Goal: Transaction & Acquisition: Book appointment/travel/reservation

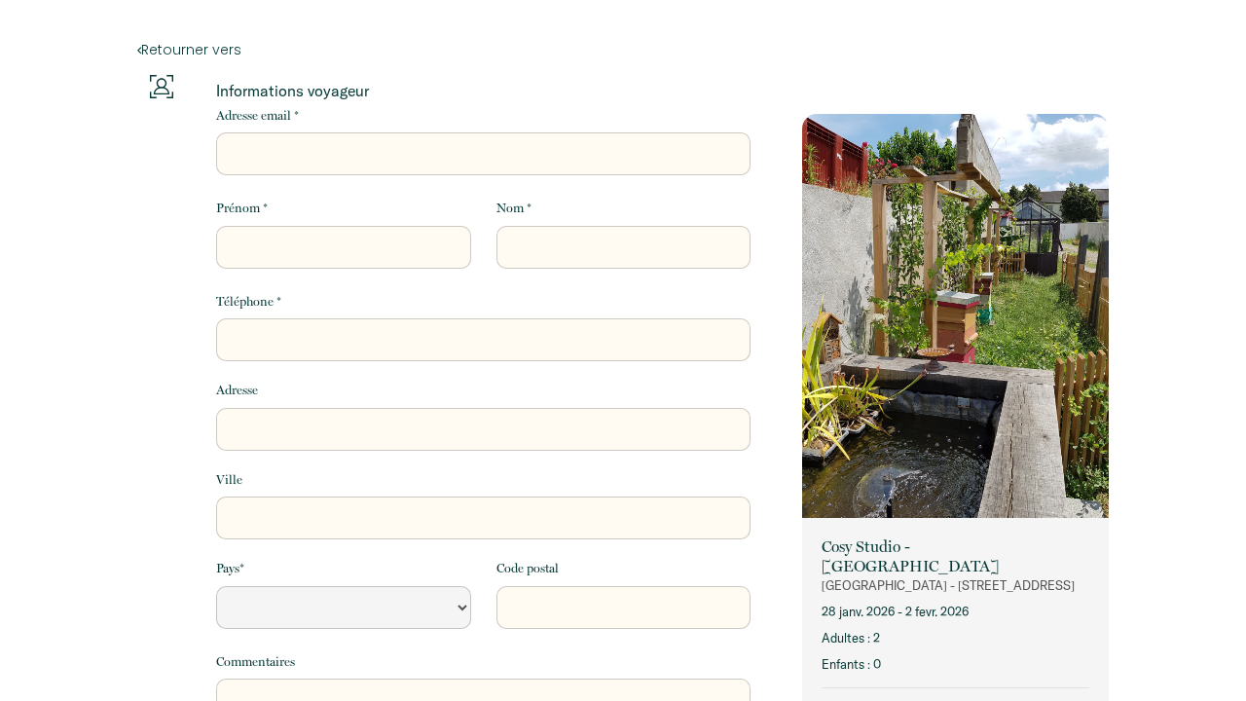
select select "Default select example"
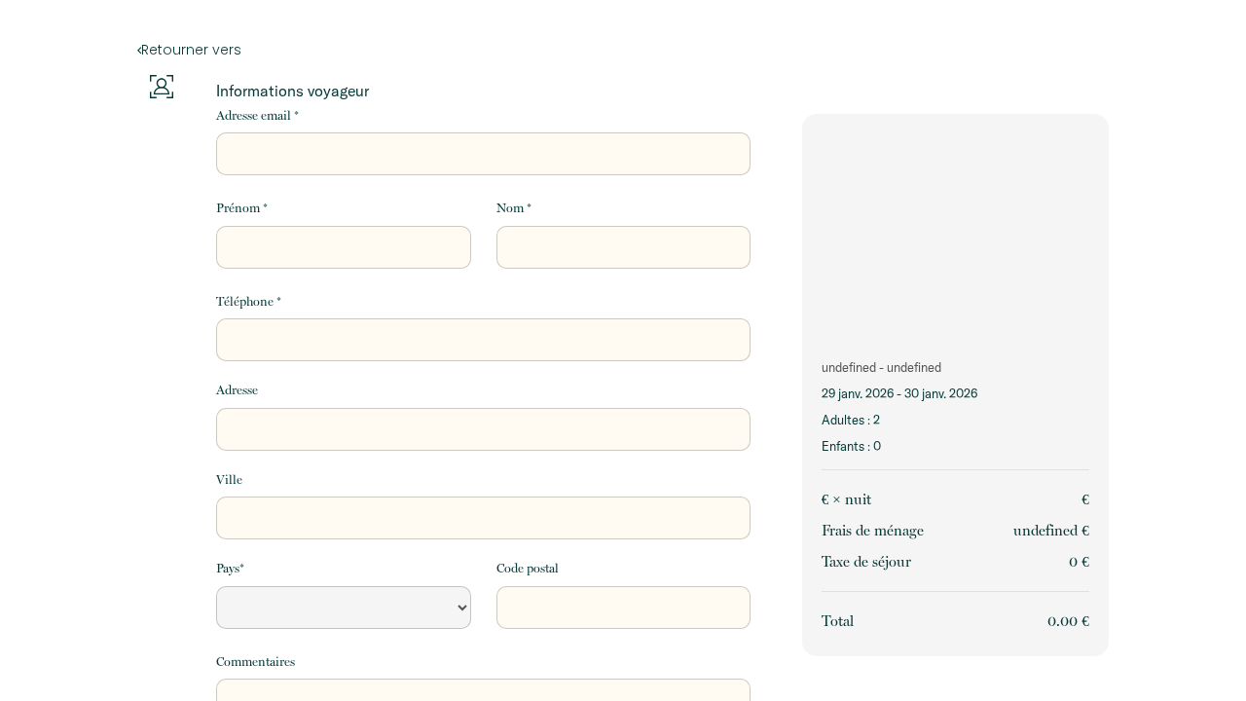
select select "Default select example"
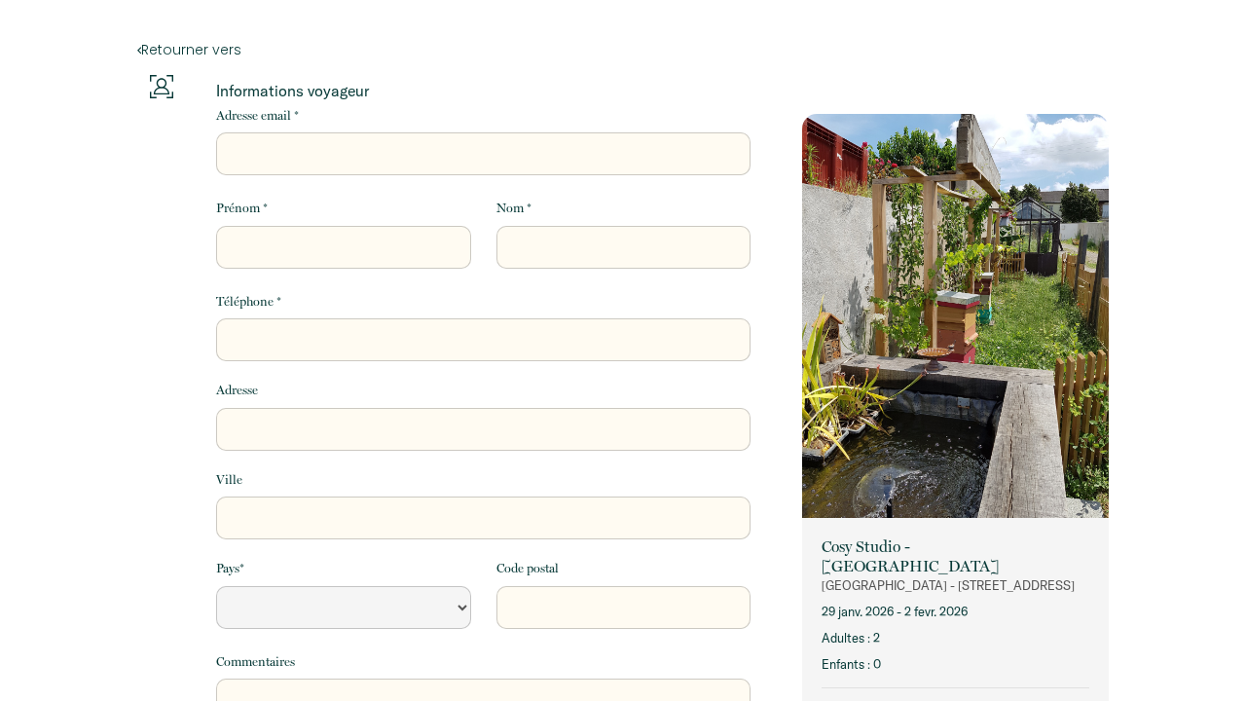
select select "Default select example"
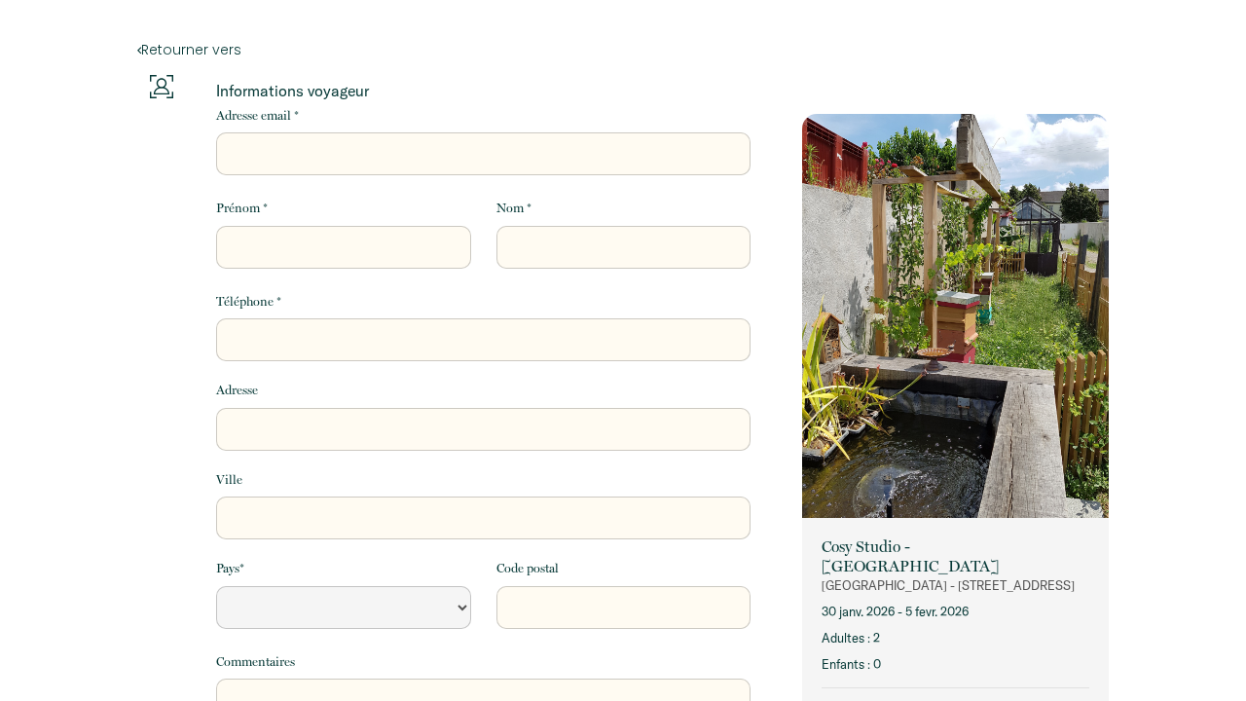
select select "Default select example"
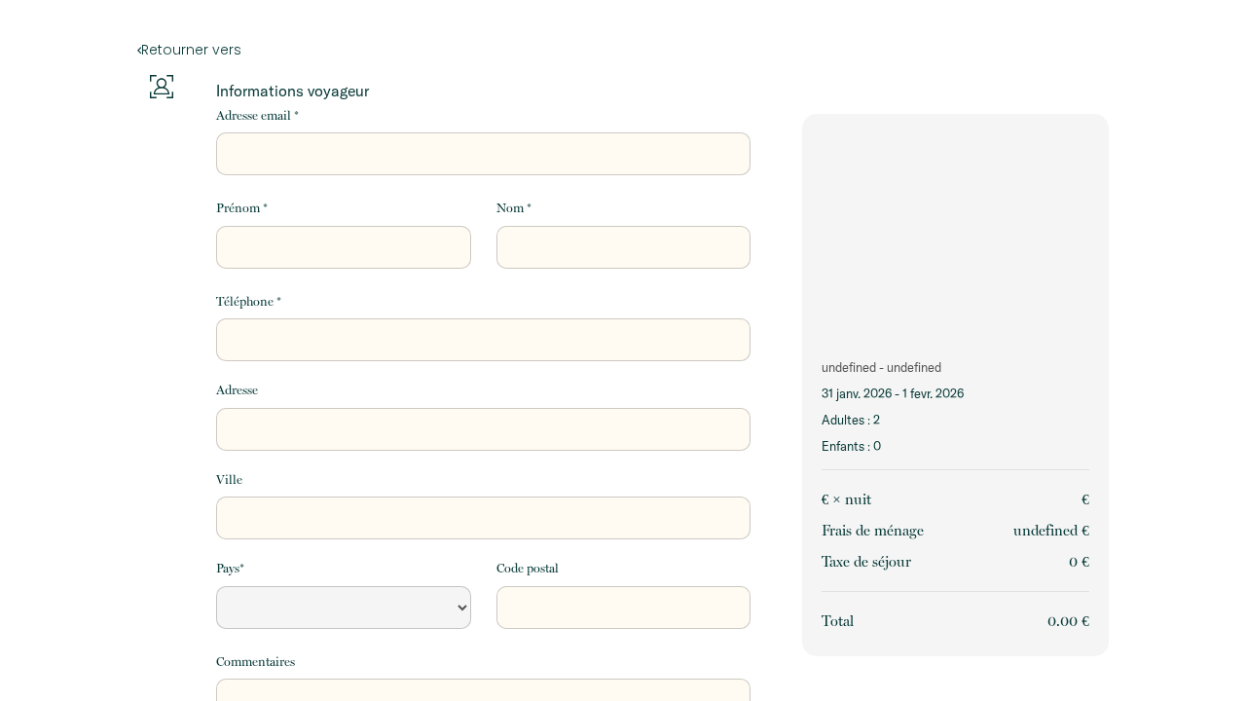
select select "Default select example"
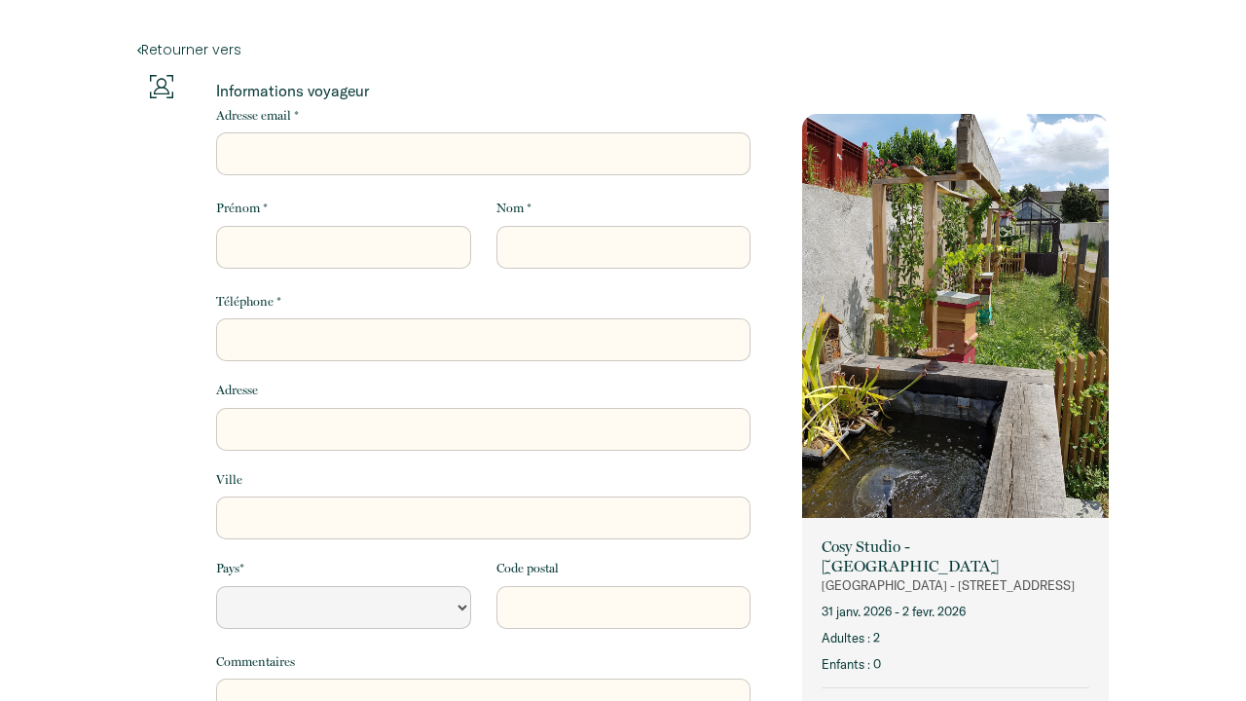
select select "Default select example"
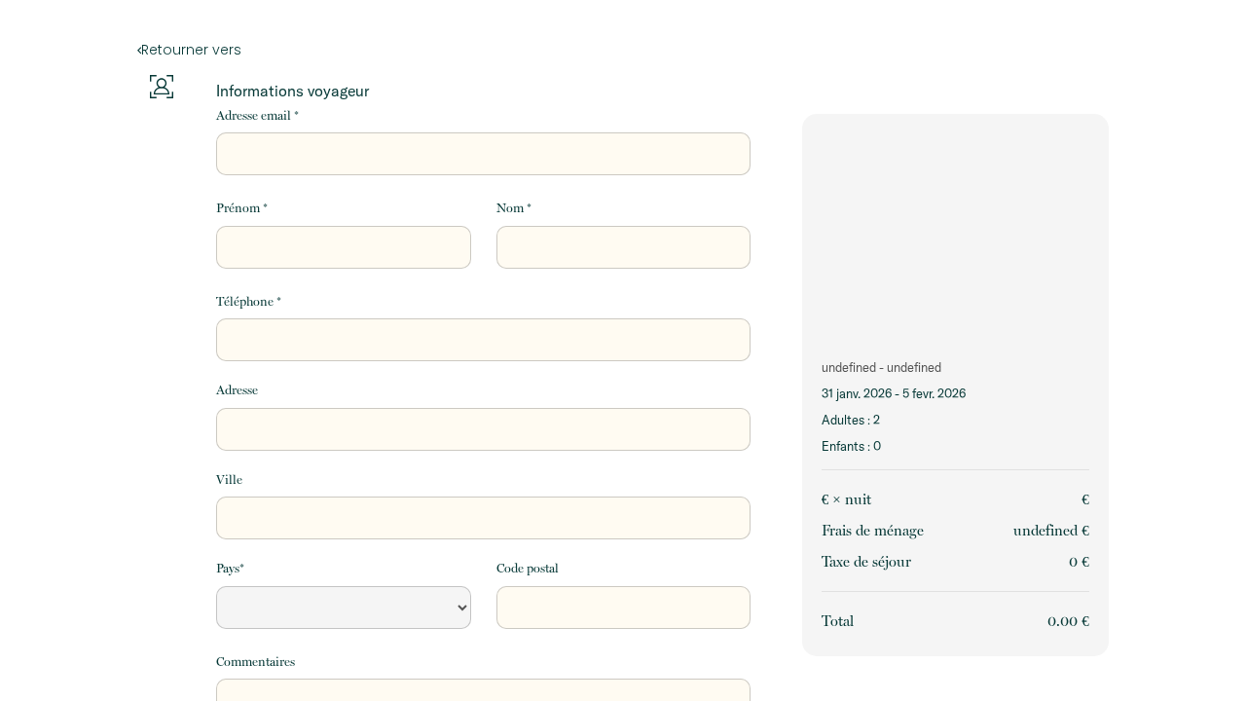
select select "Default select example"
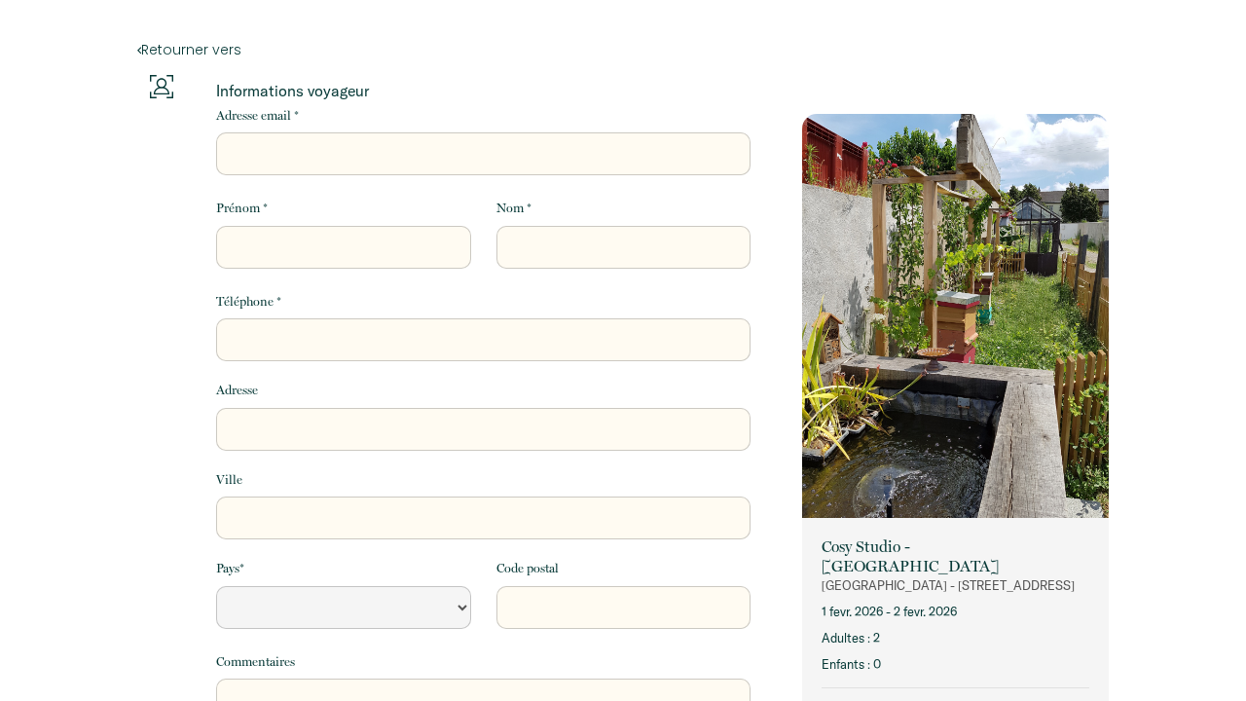
select select "Default select example"
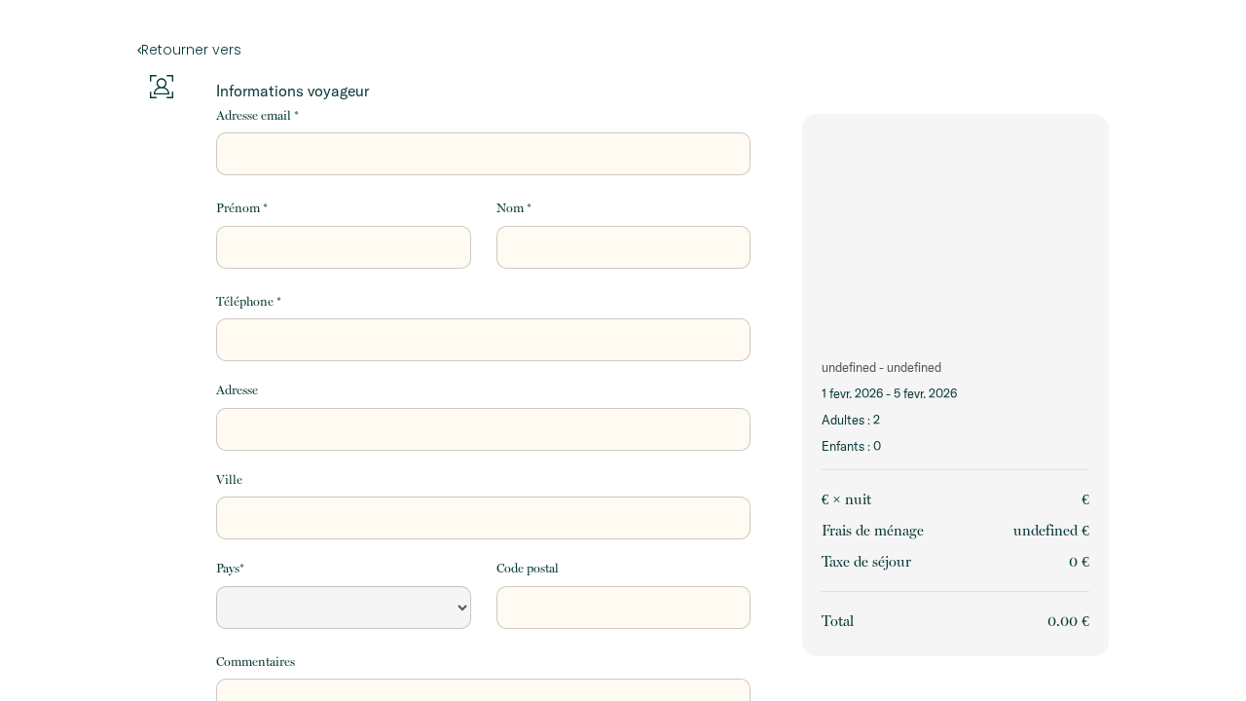
select select "Default select example"
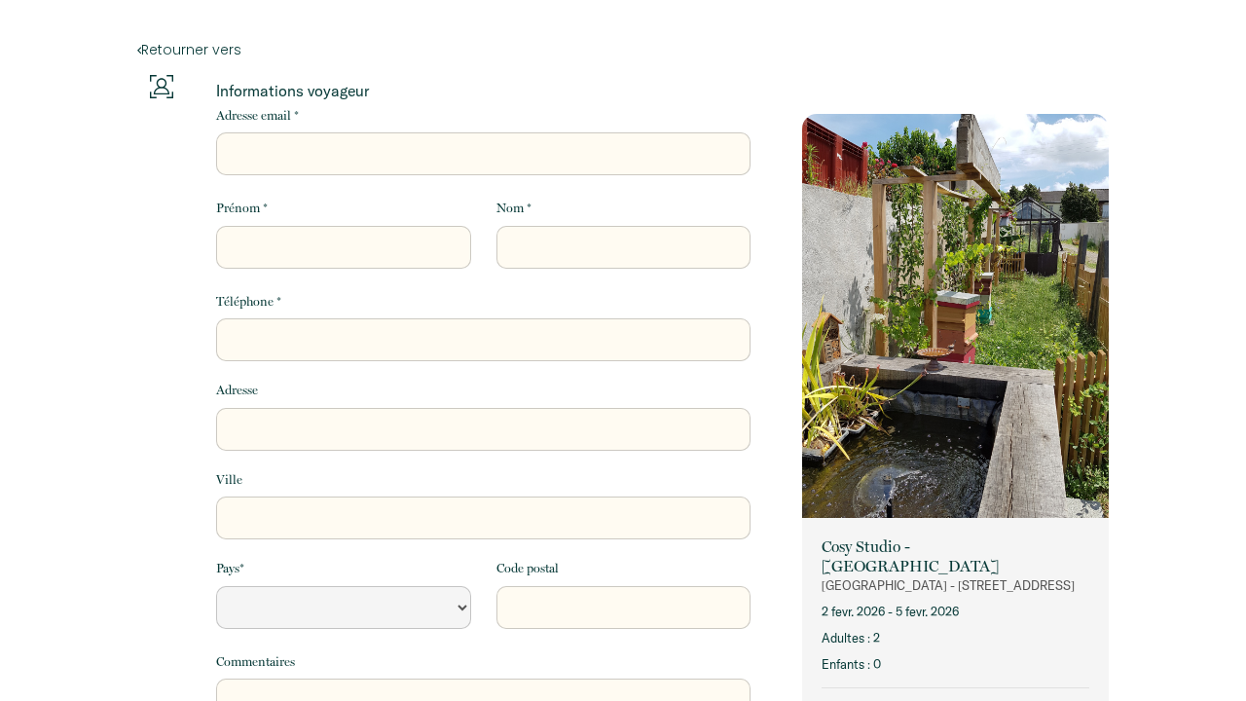
select select "Default select example"
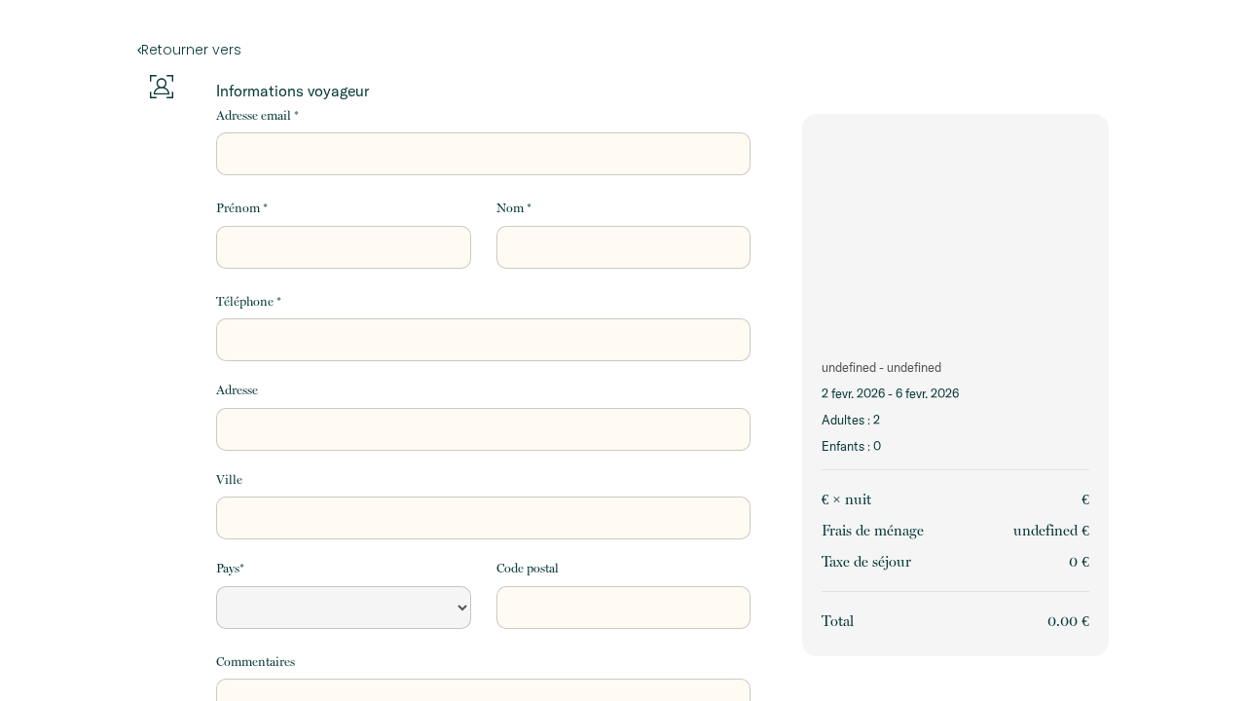
select select "Default select example"
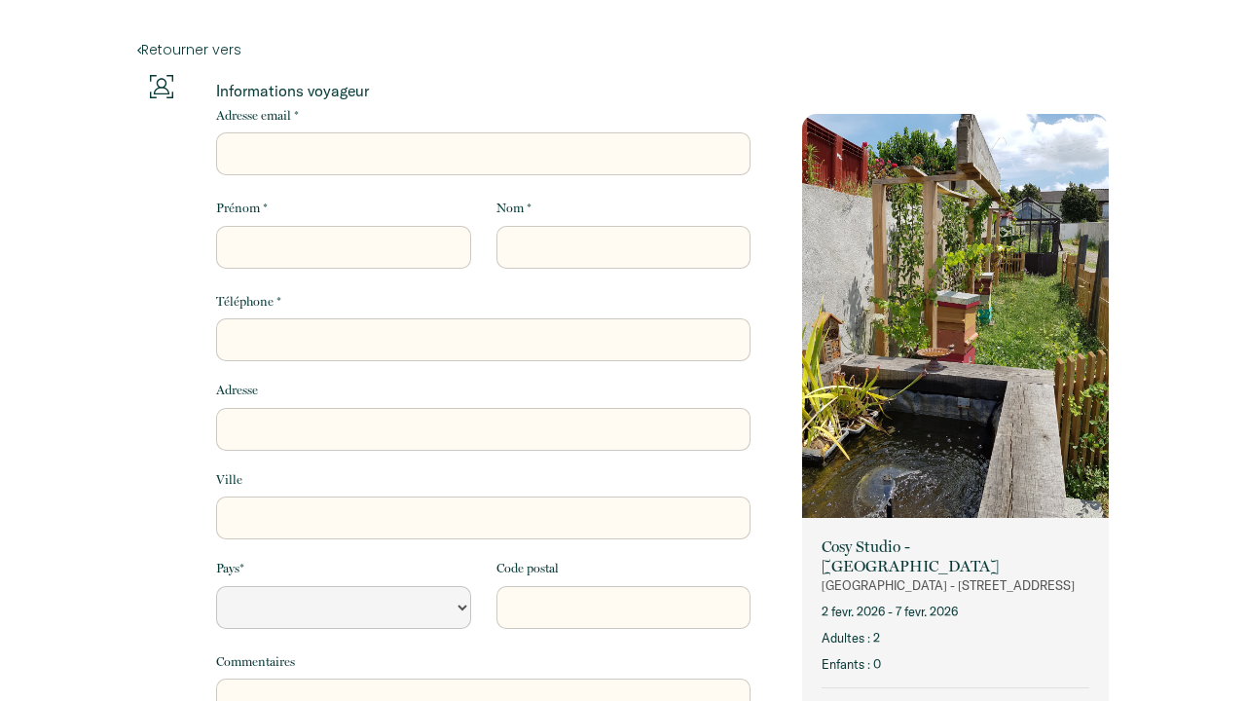
select select "Default select example"
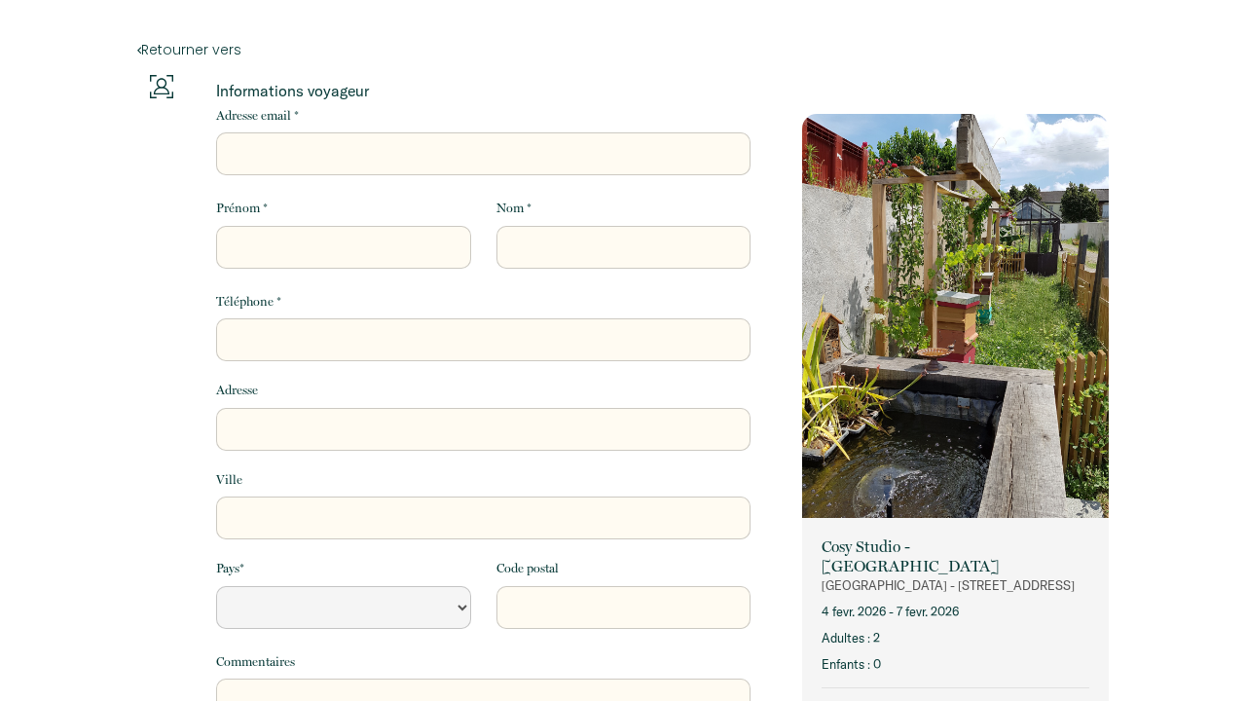
select select "Default select example"
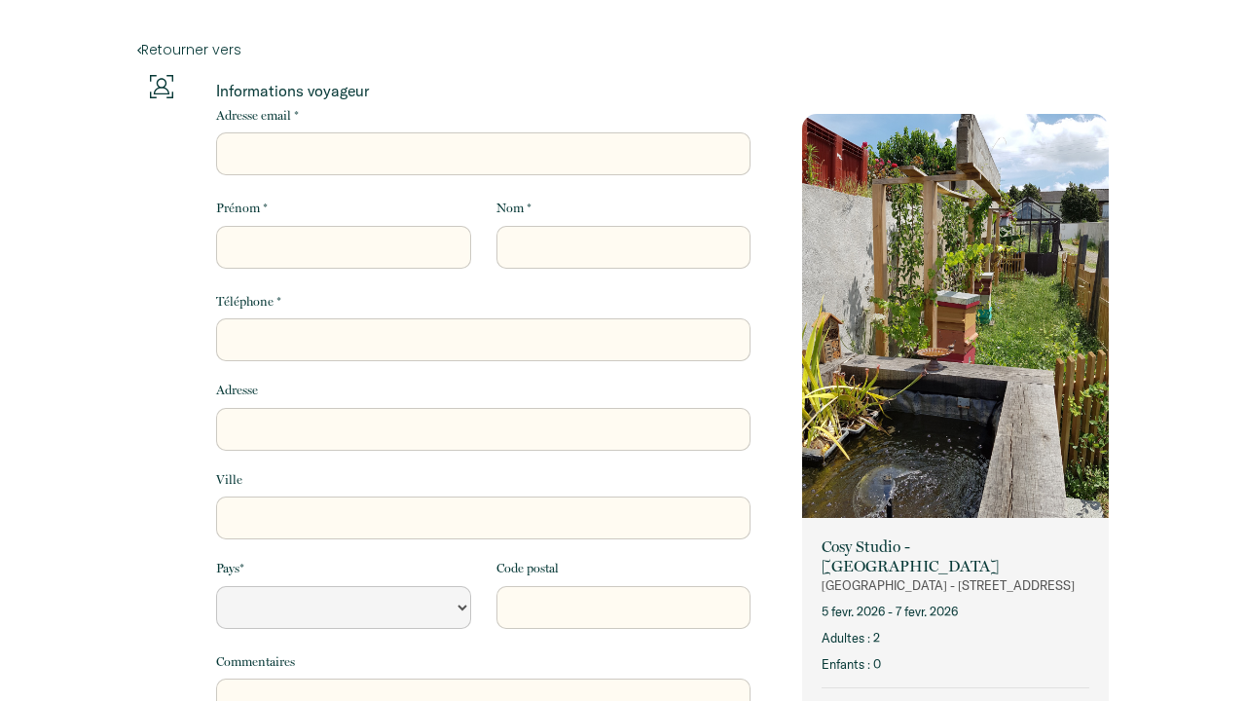
select select "Default select example"
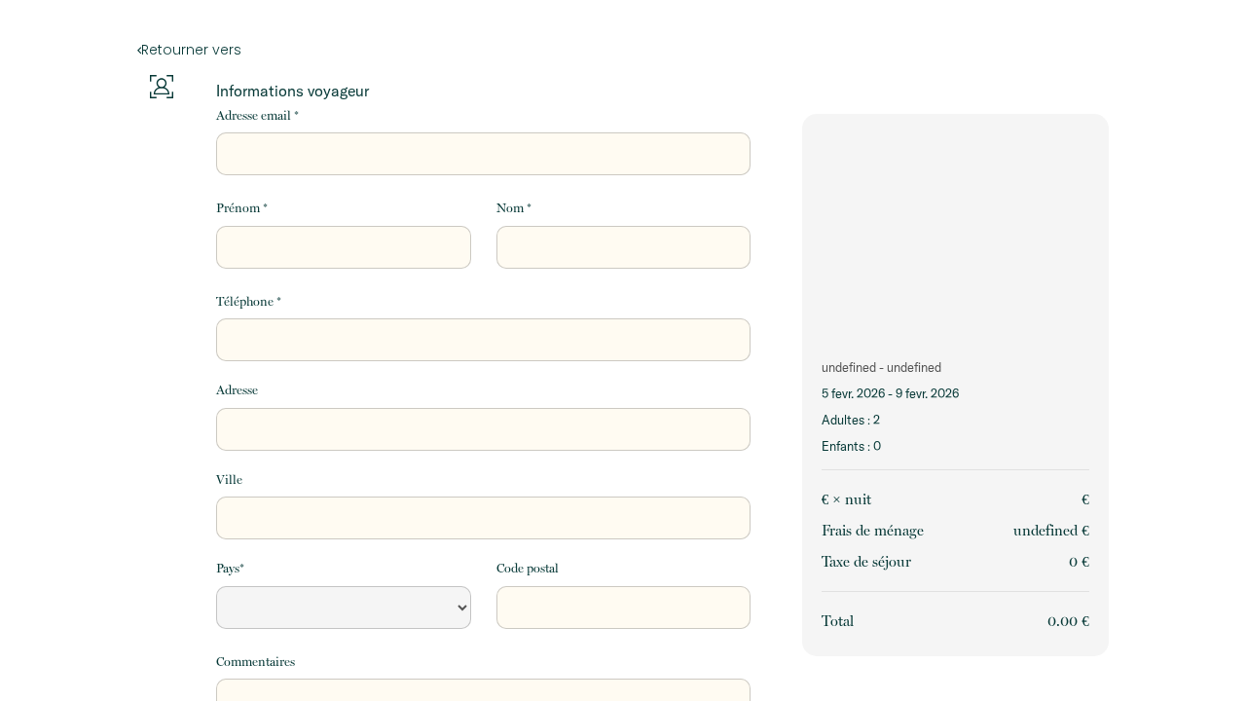
select select "Default select example"
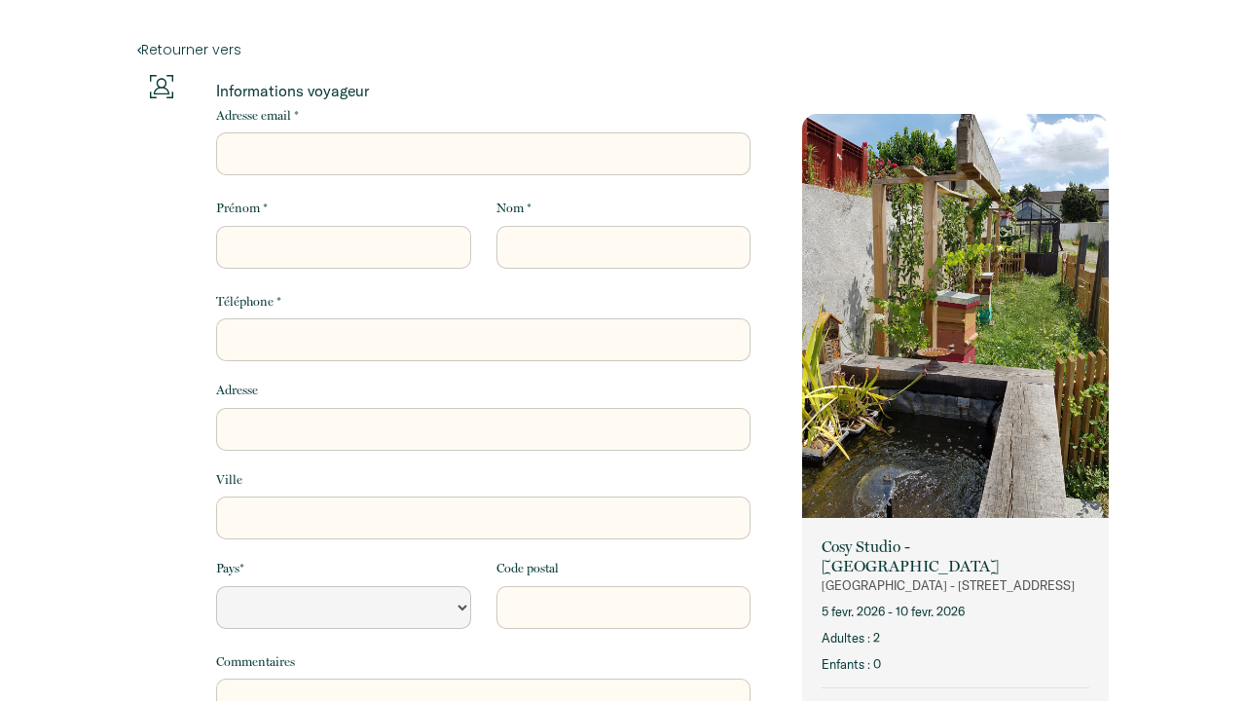
select select "Default select example"
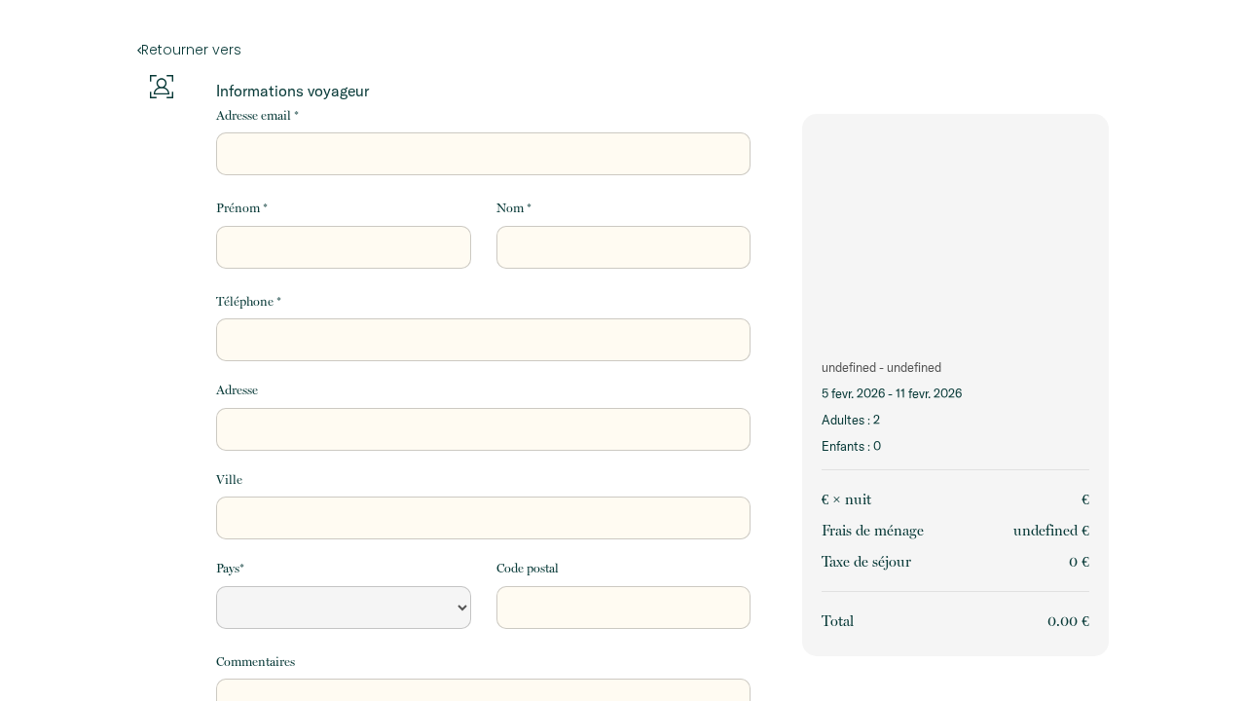
select select "Default select example"
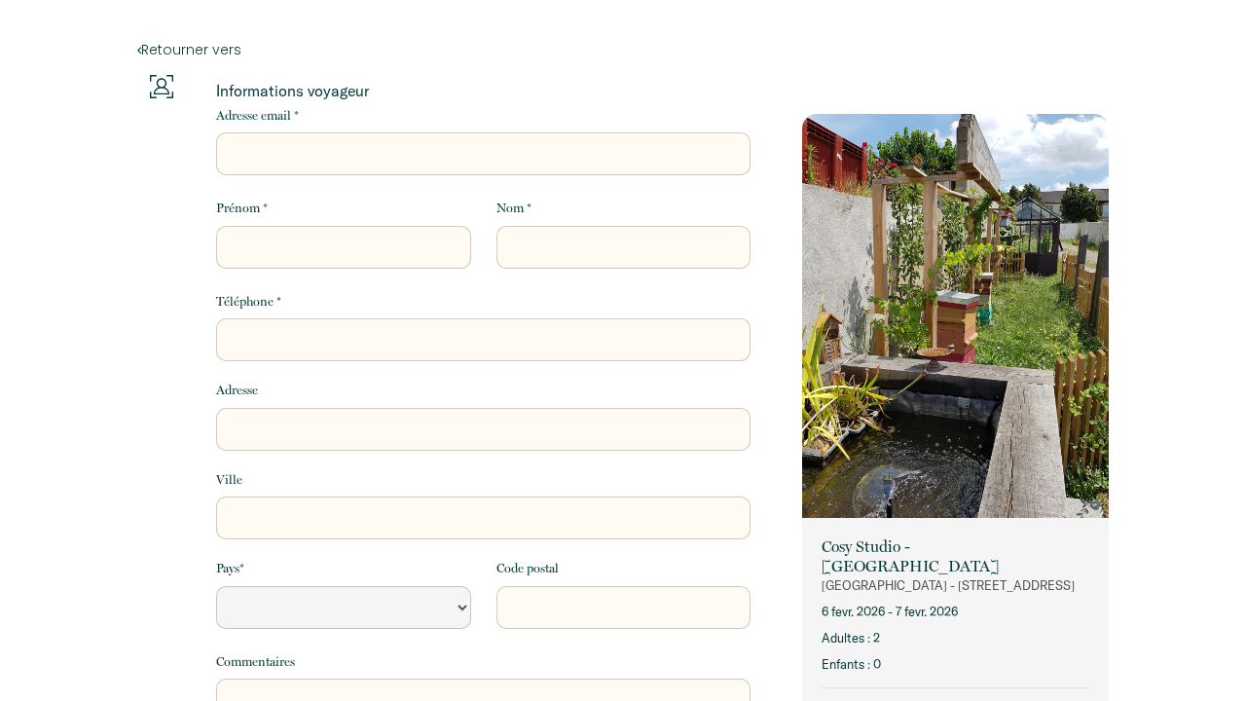
select select "Default select example"
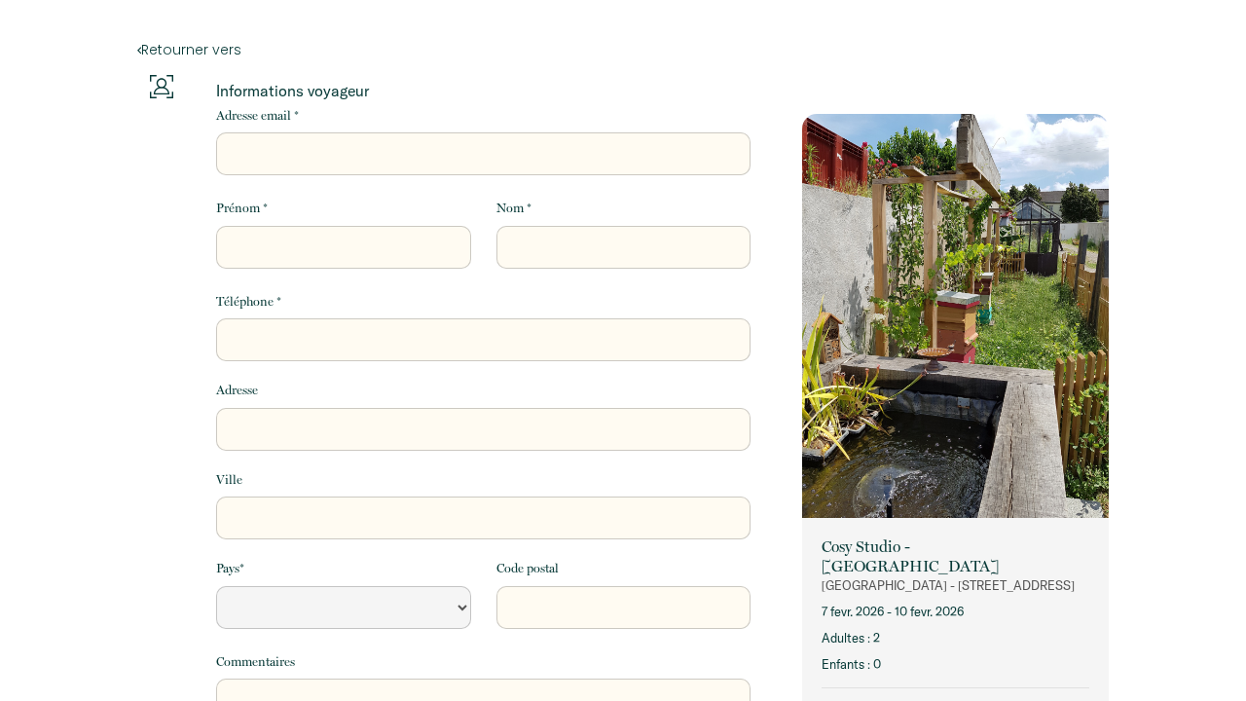
select select "Default select example"
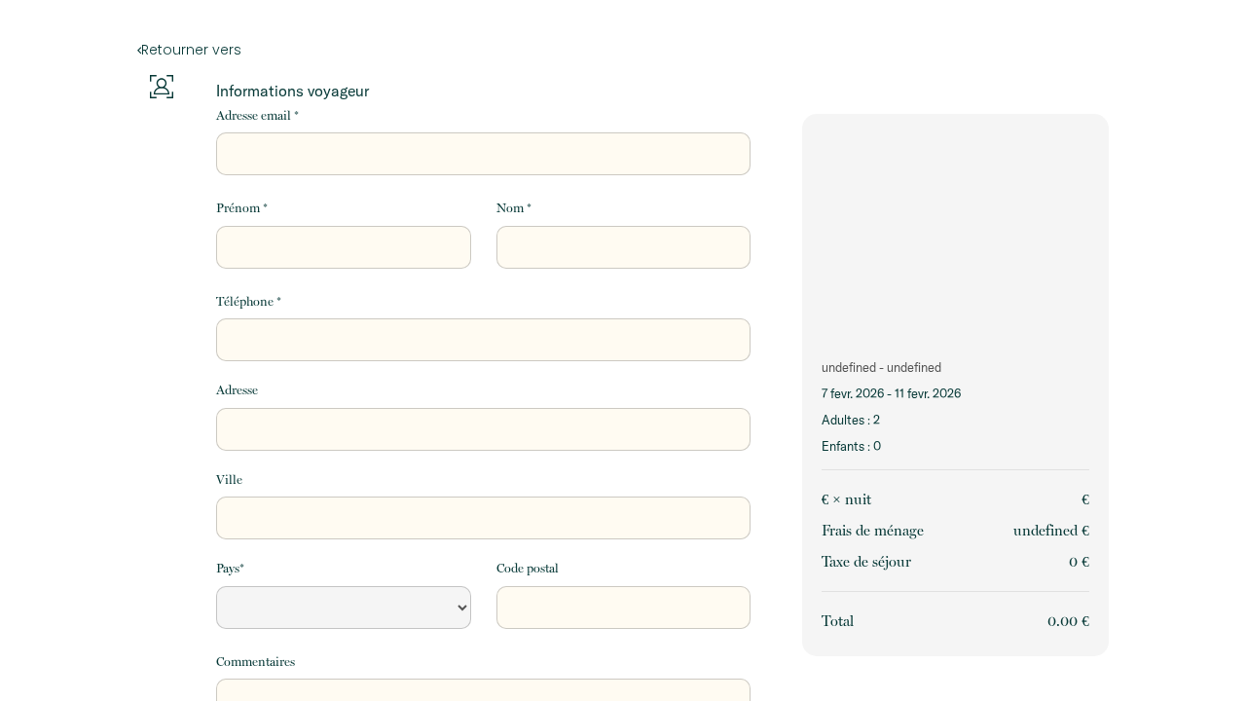
select select "Default select example"
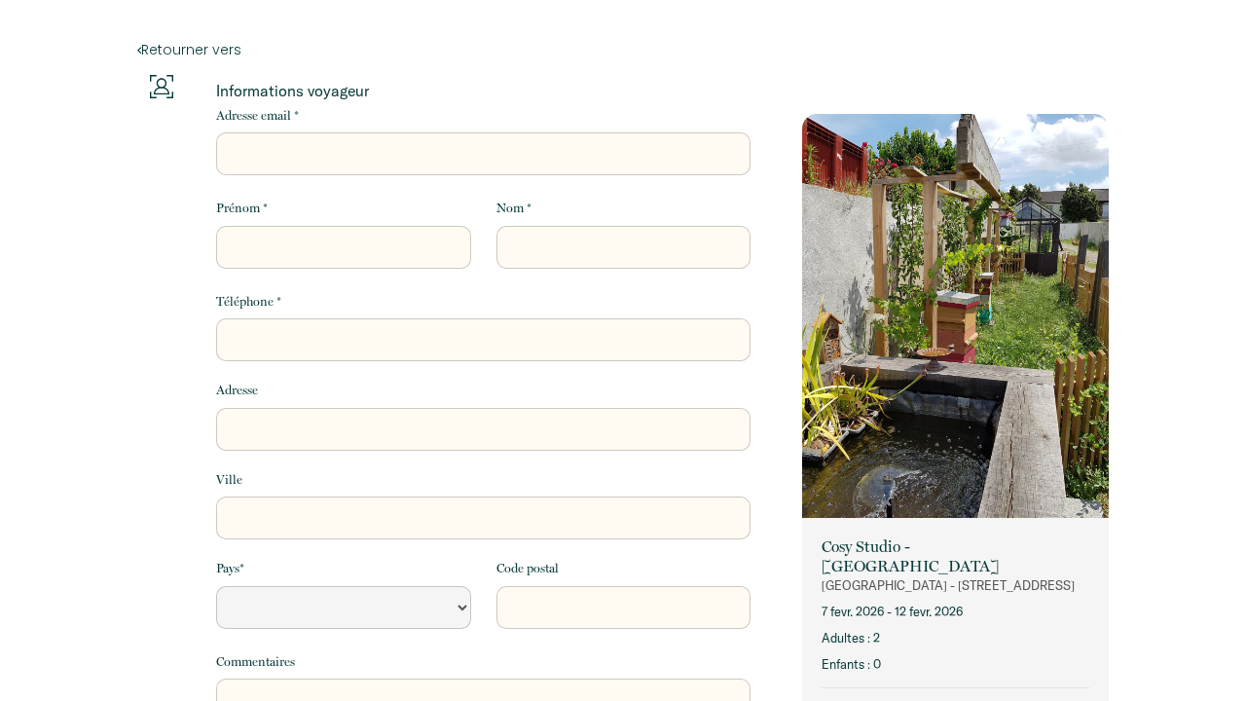
select select "Default select example"
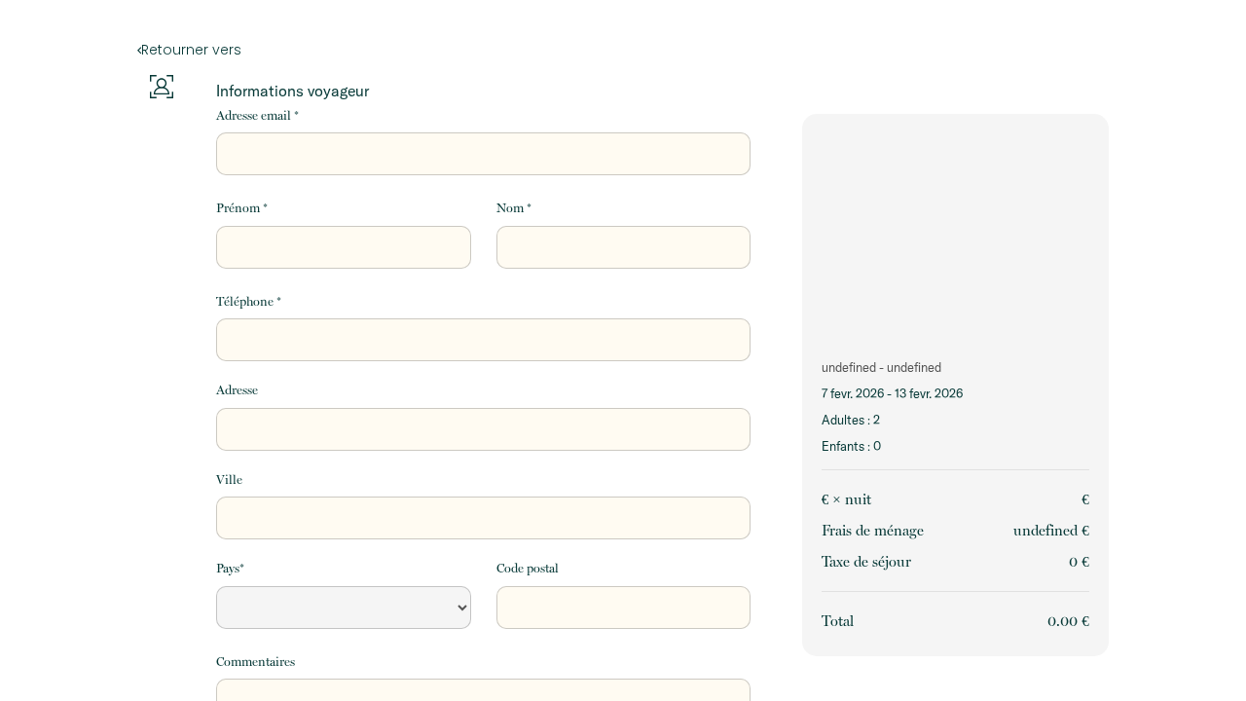
select select "Default select example"
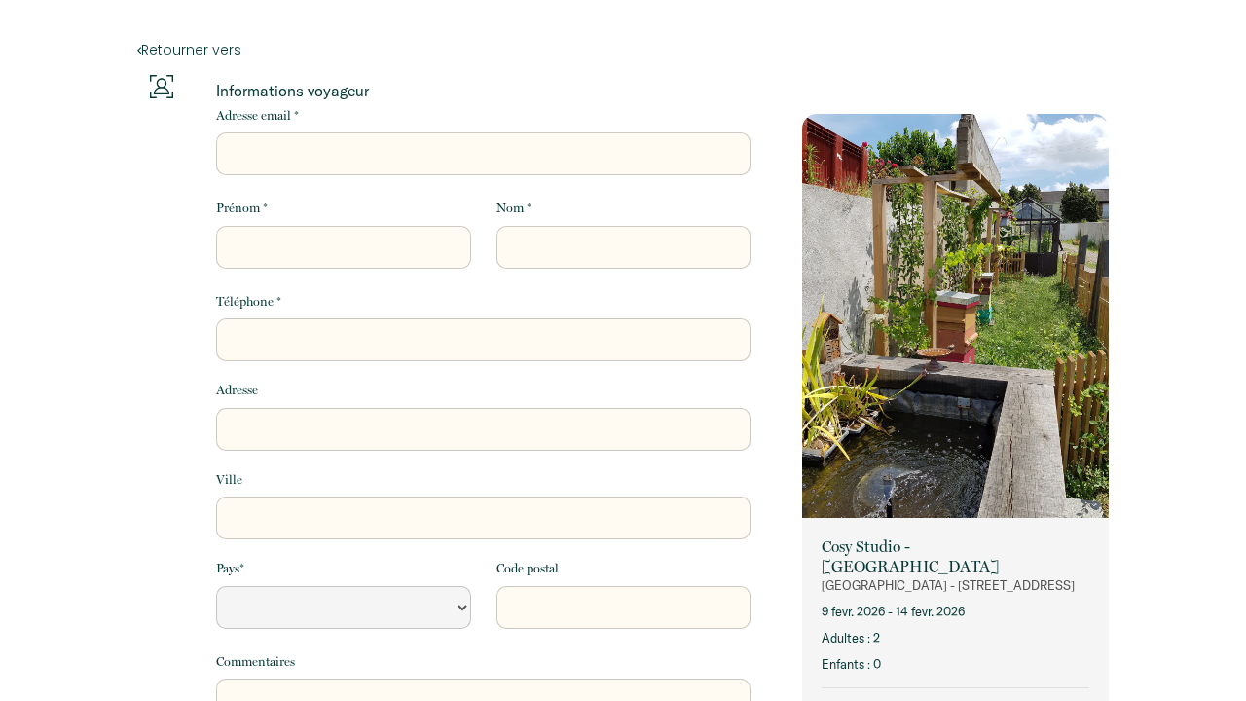
select select "Default select example"
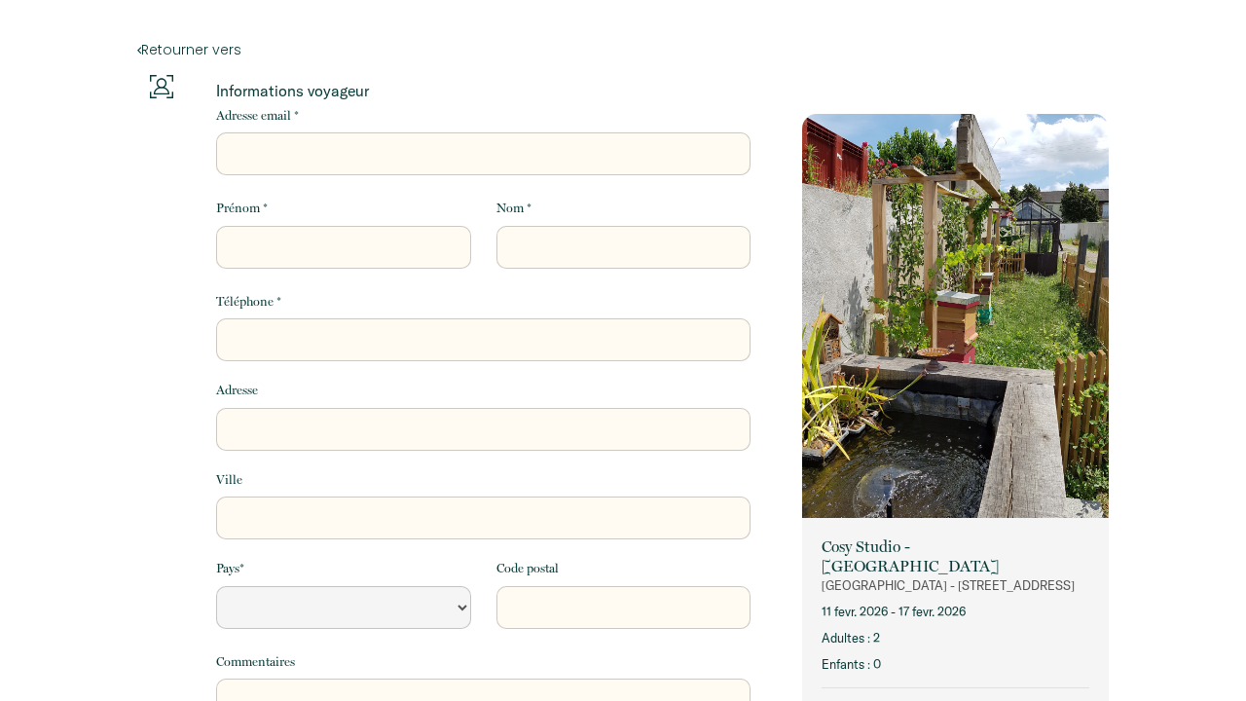
select select "Default select example"
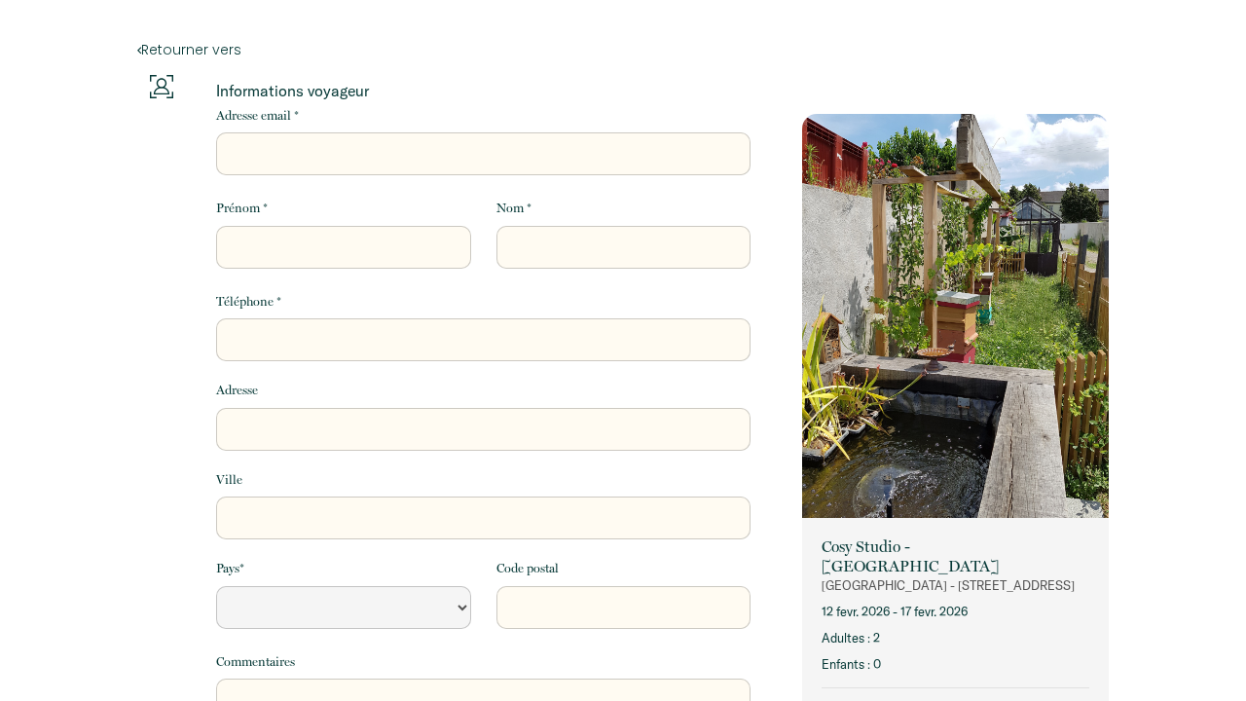
select select "Default select example"
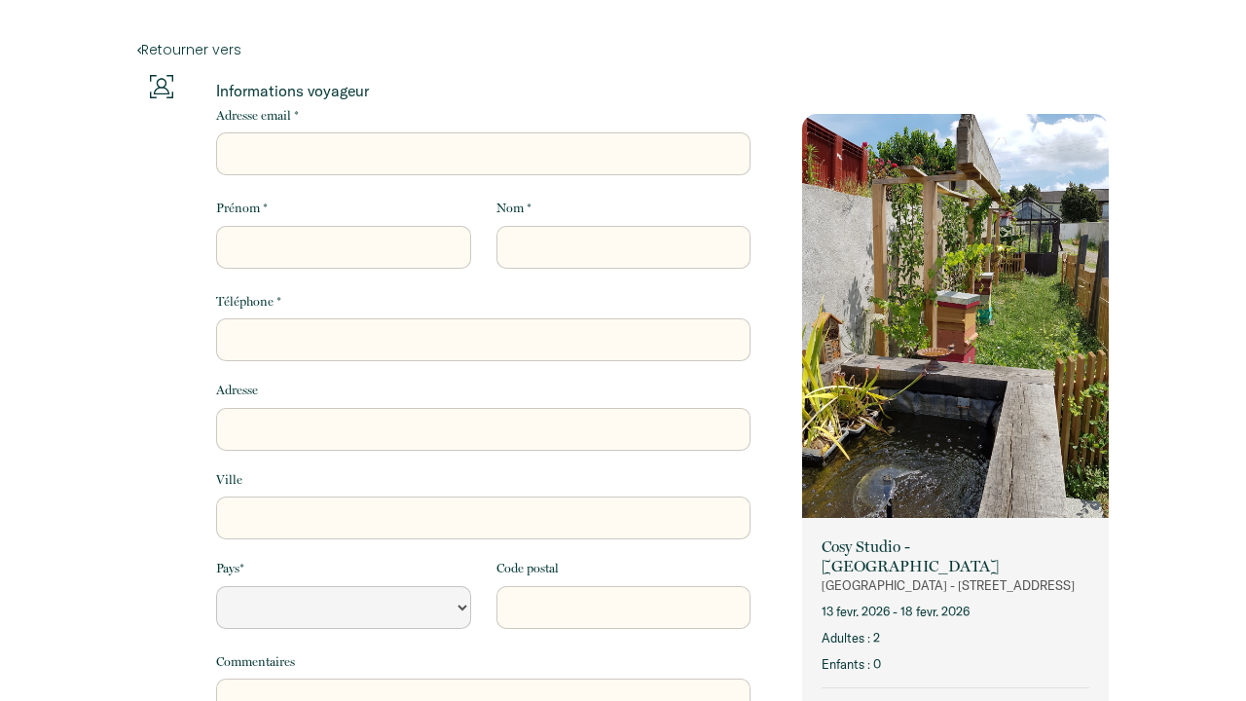
select select "Default select example"
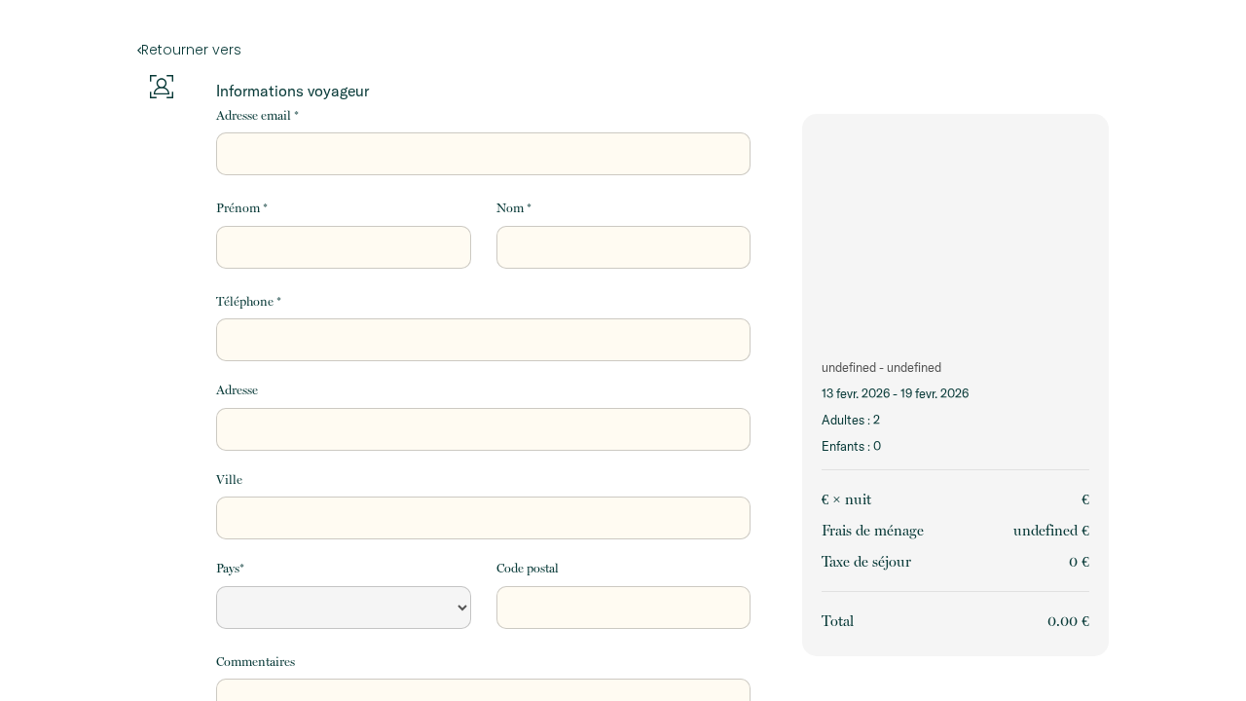
select select "Default select example"
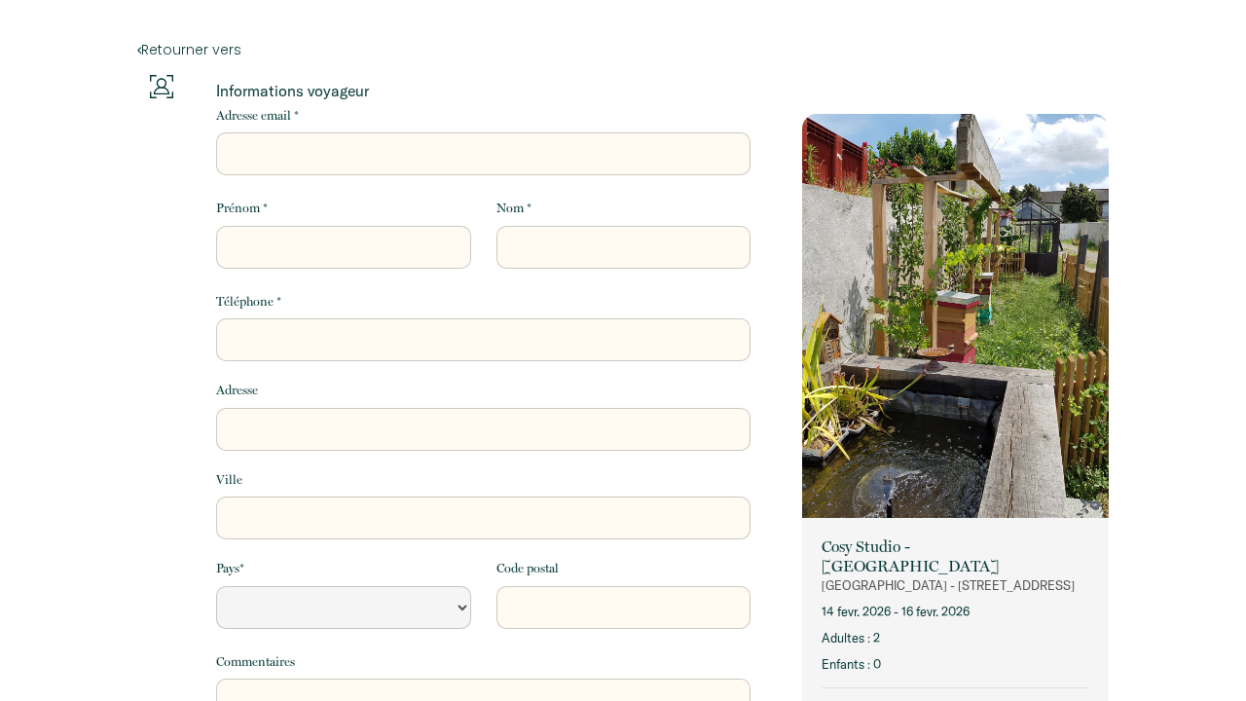
select select "Default select example"
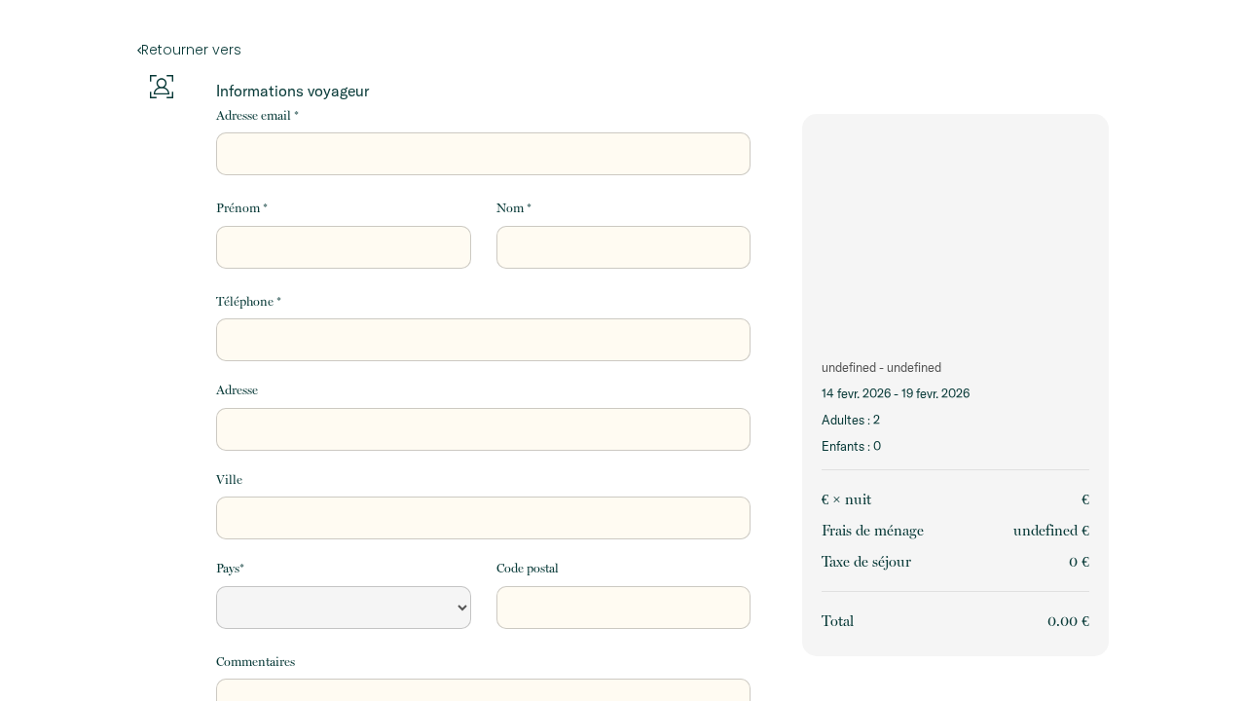
select select "Default select example"
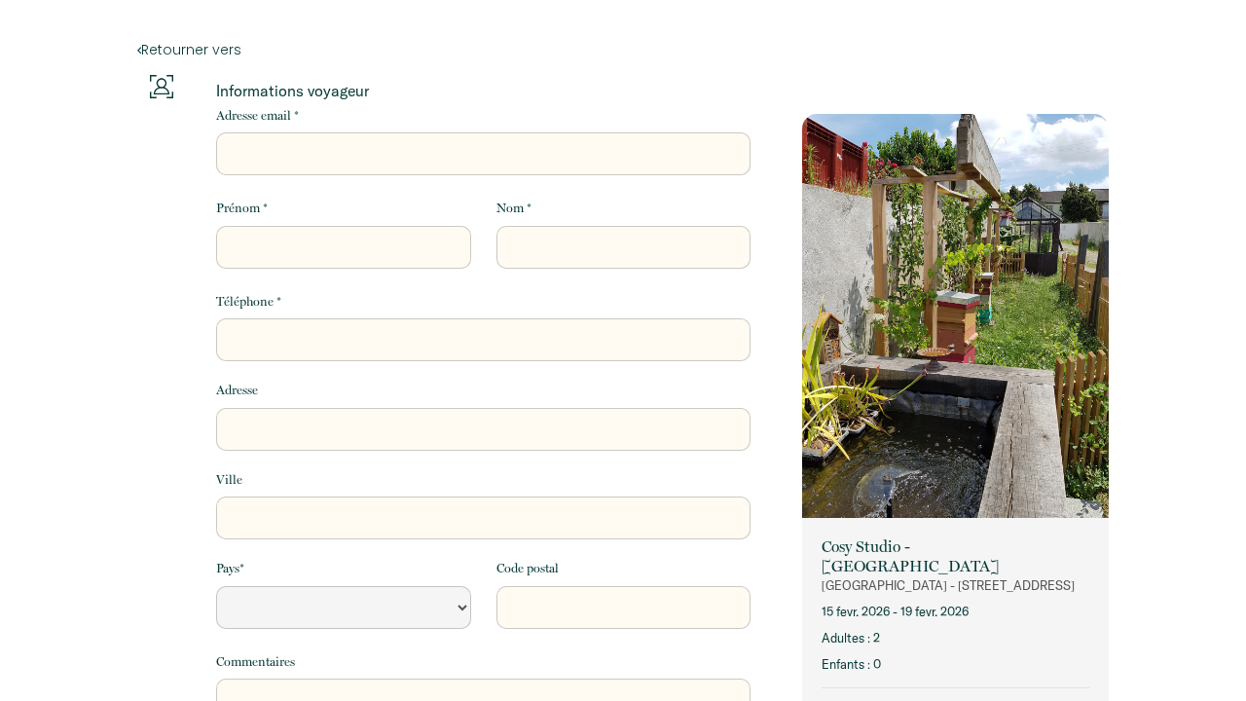
select select "Default select example"
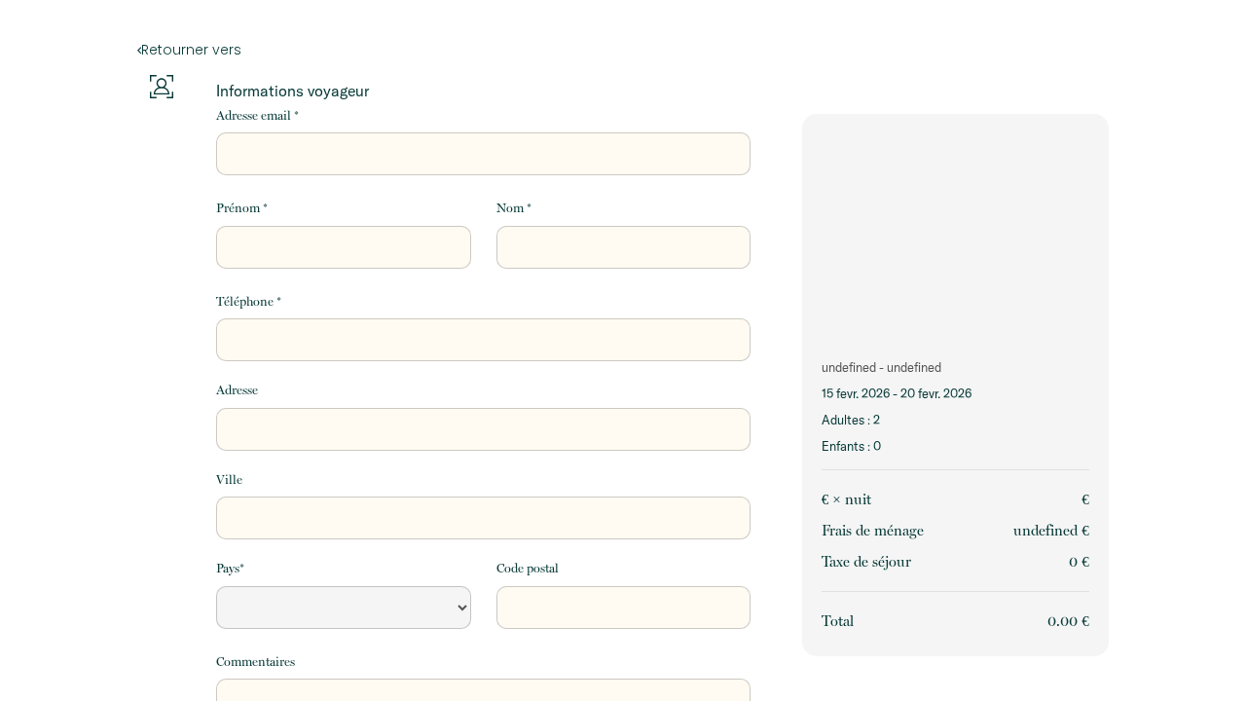
select select "Default select example"
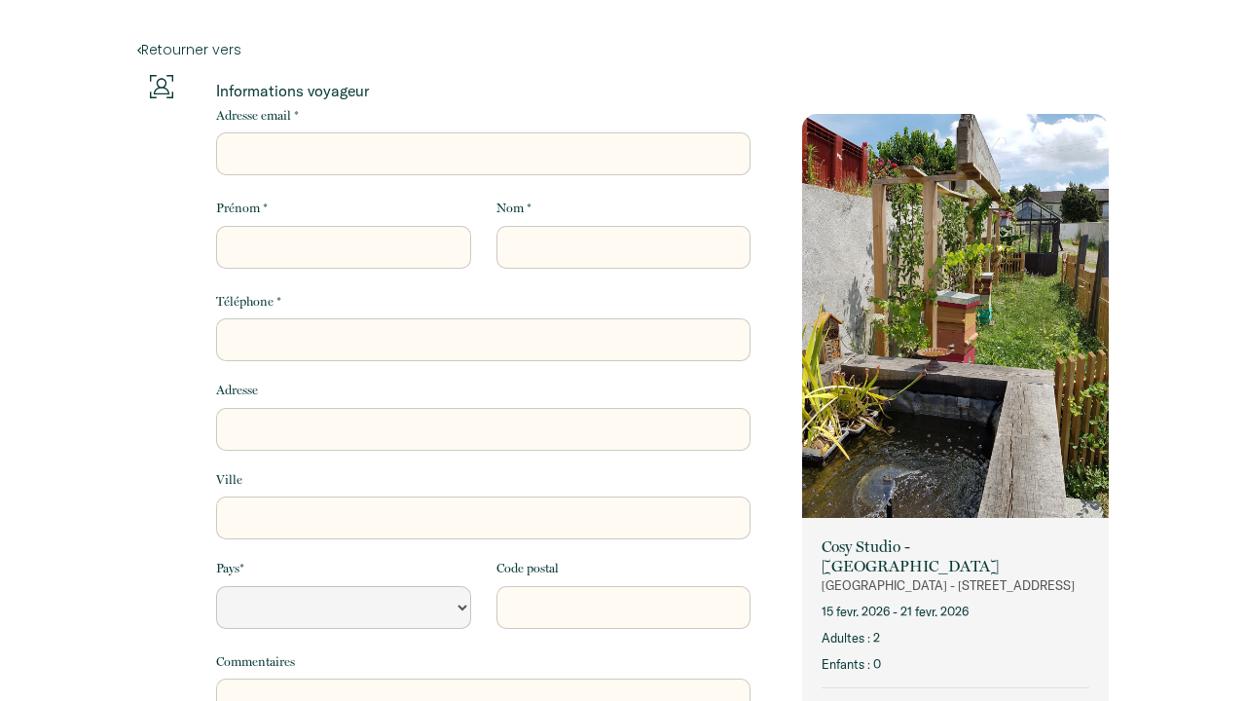
select select "Default select example"
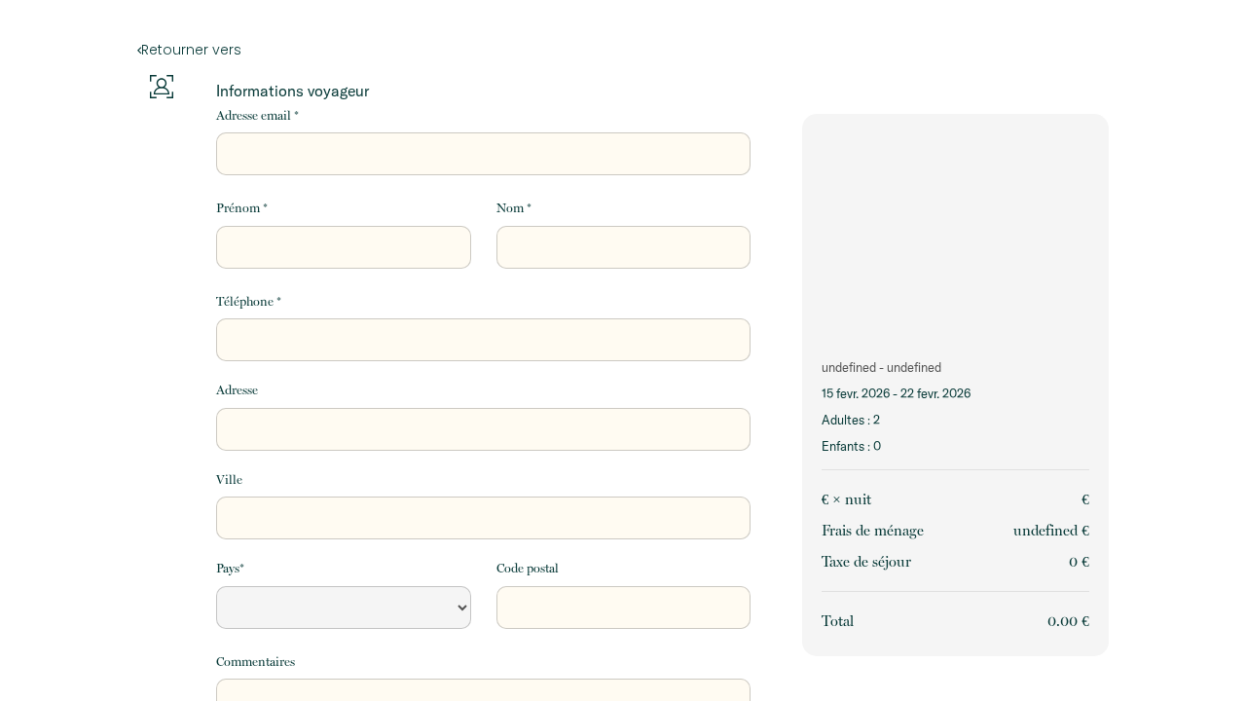
select select "Default select example"
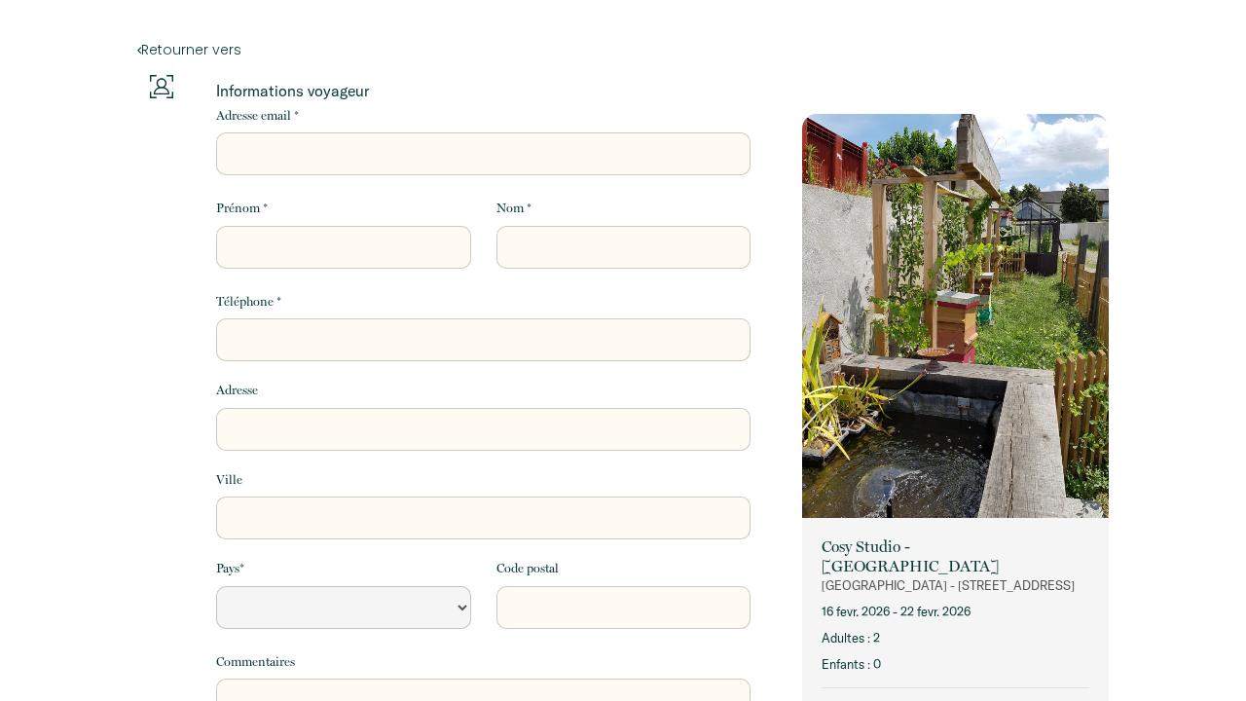
select select "Default select example"
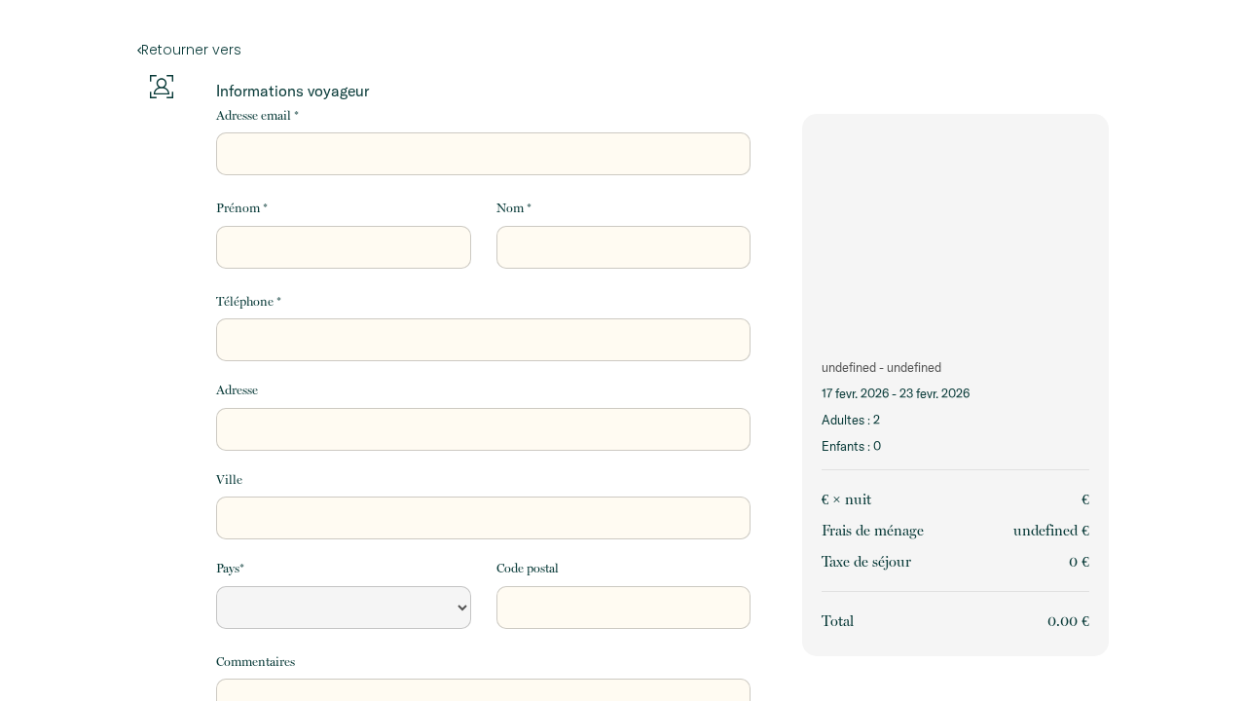
select select "Default select example"
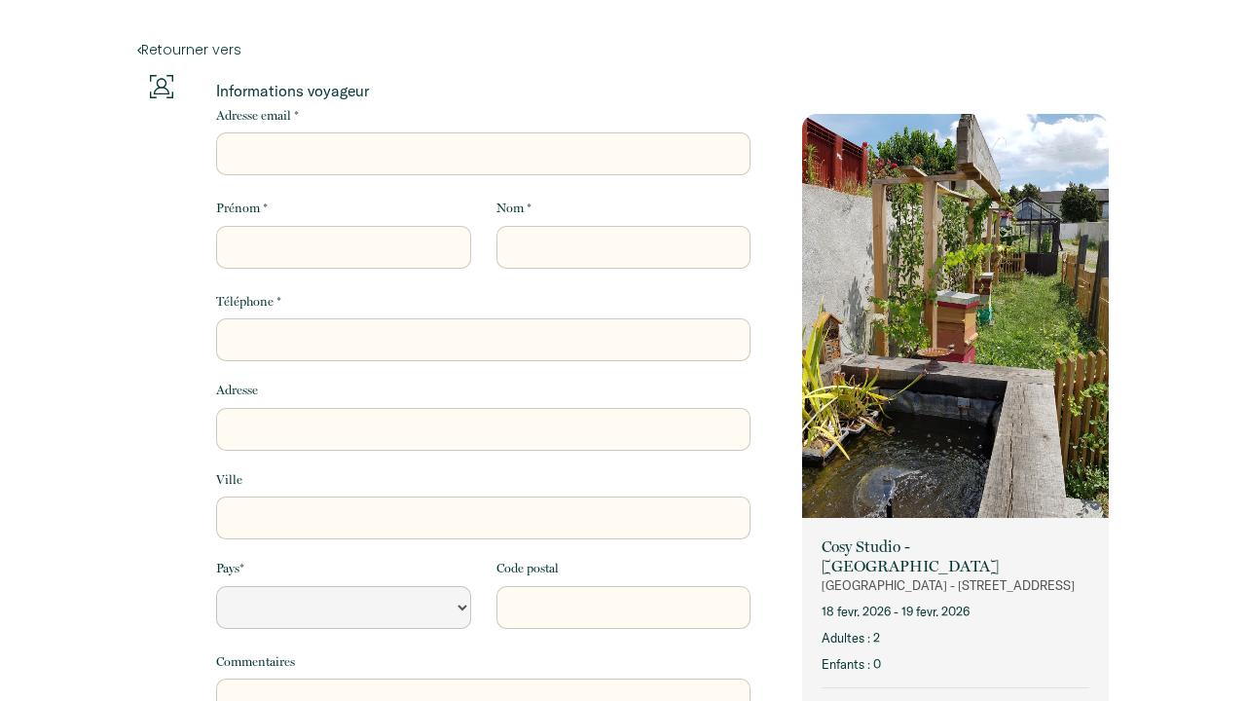
select select "Default select example"
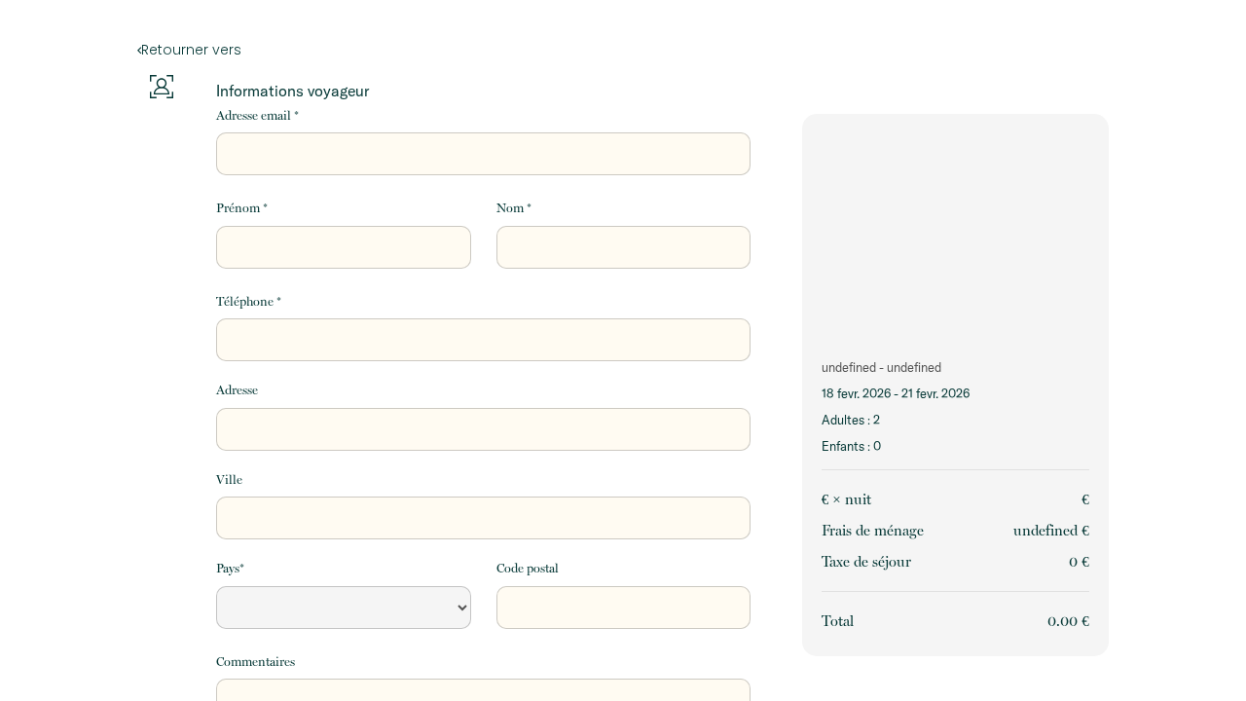
select select "Default select example"
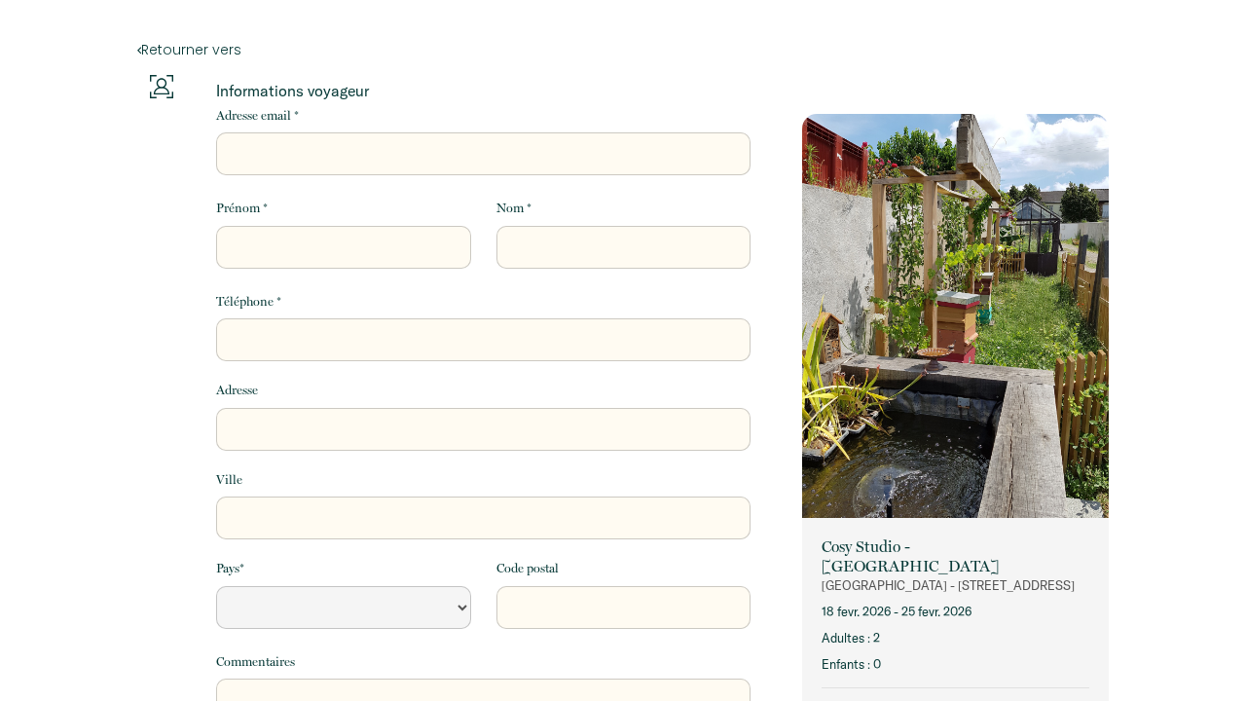
select select "Default select example"
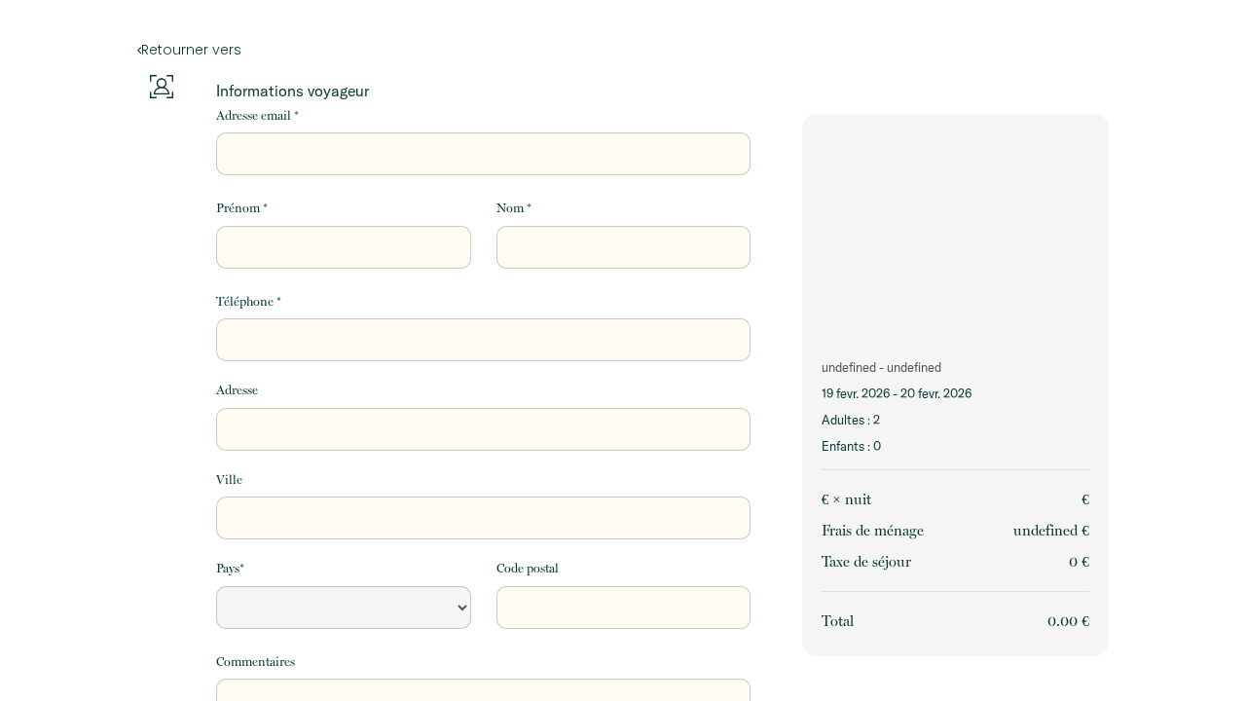
select select "Default select example"
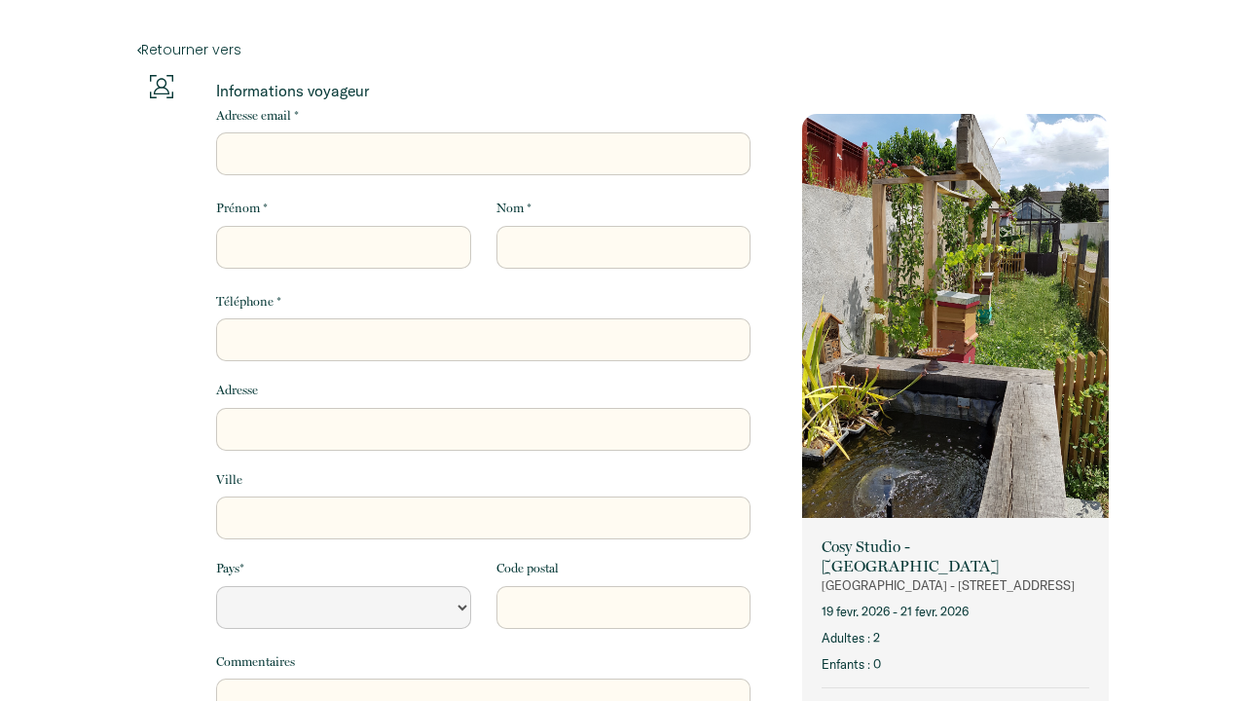
select select "Default select example"
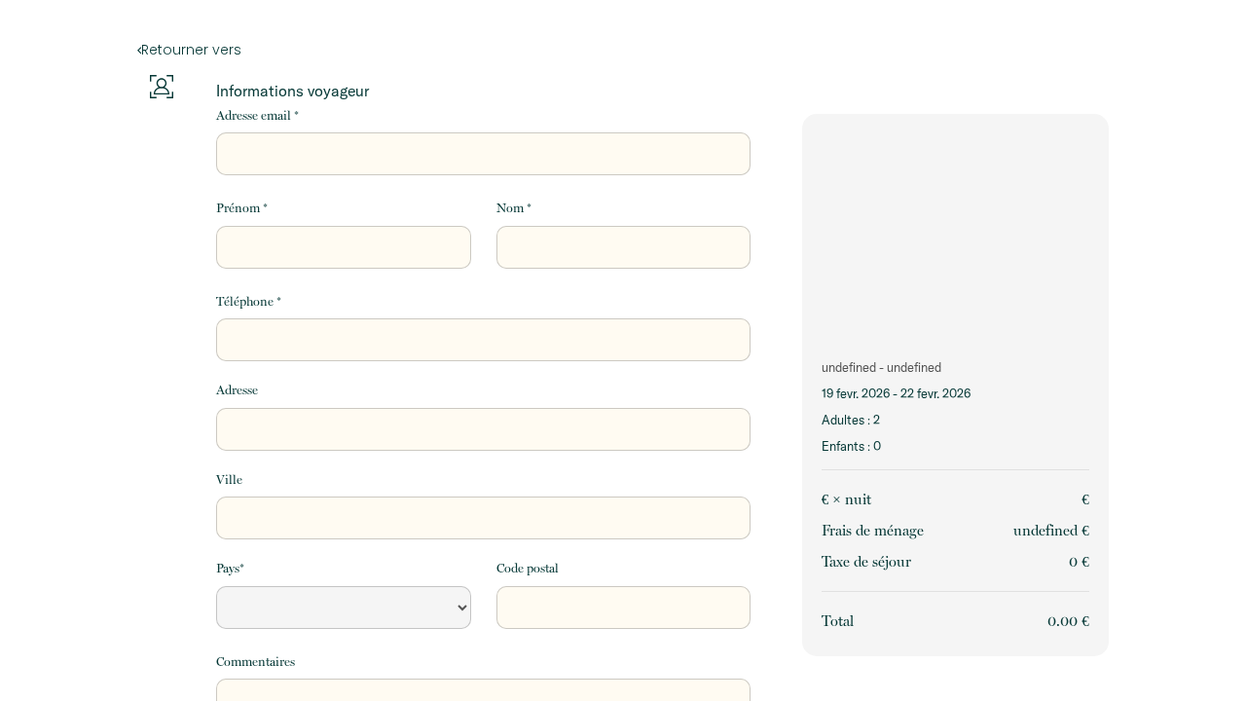
select select "Default select example"
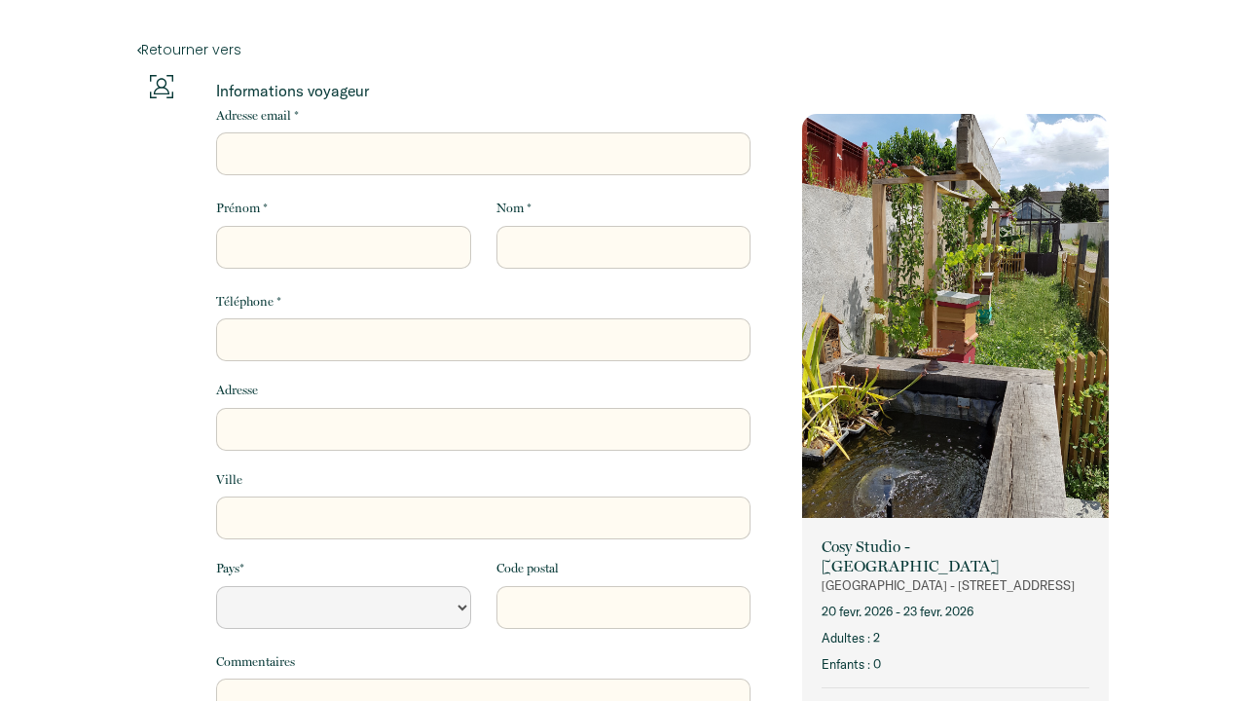
select select "Default select example"
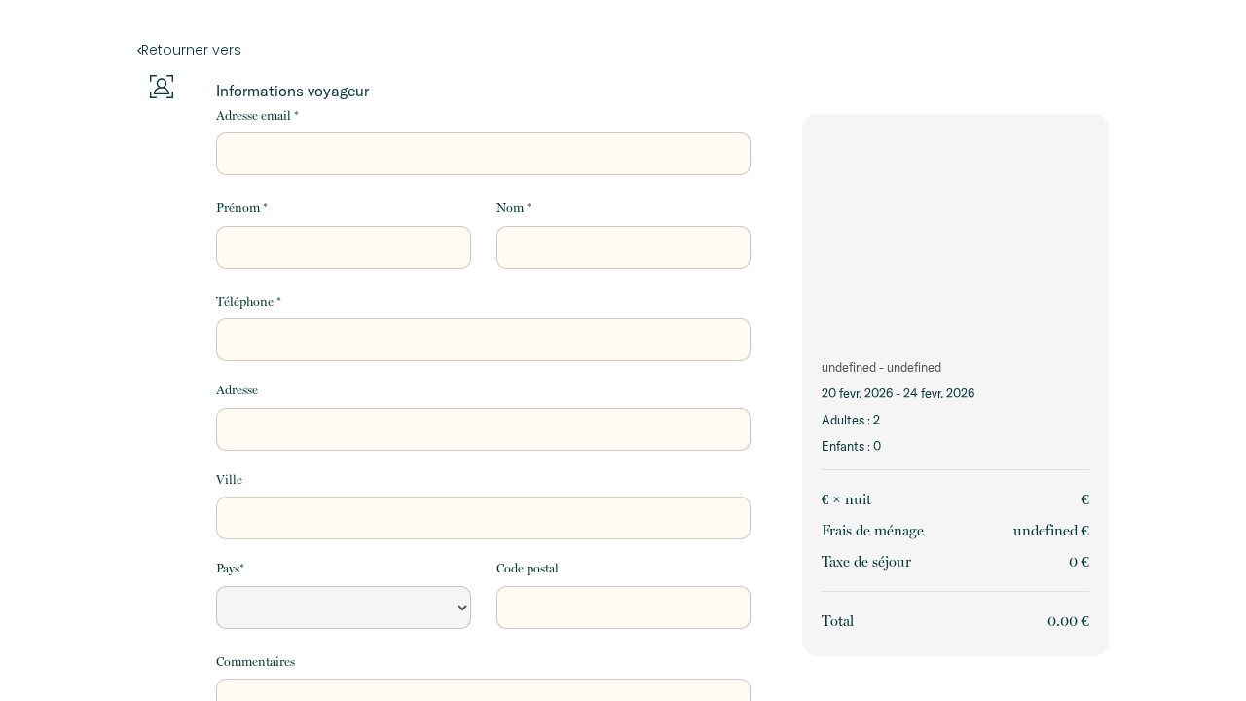
select select "Default select example"
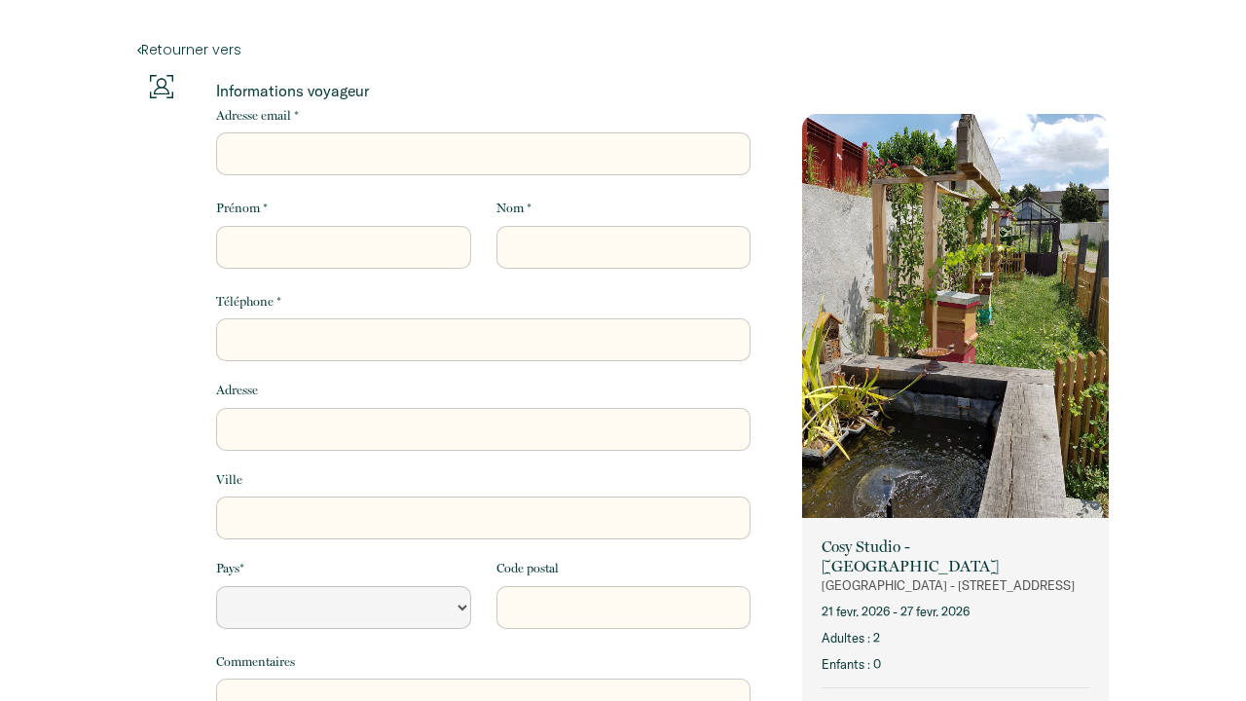
select select "Default select example"
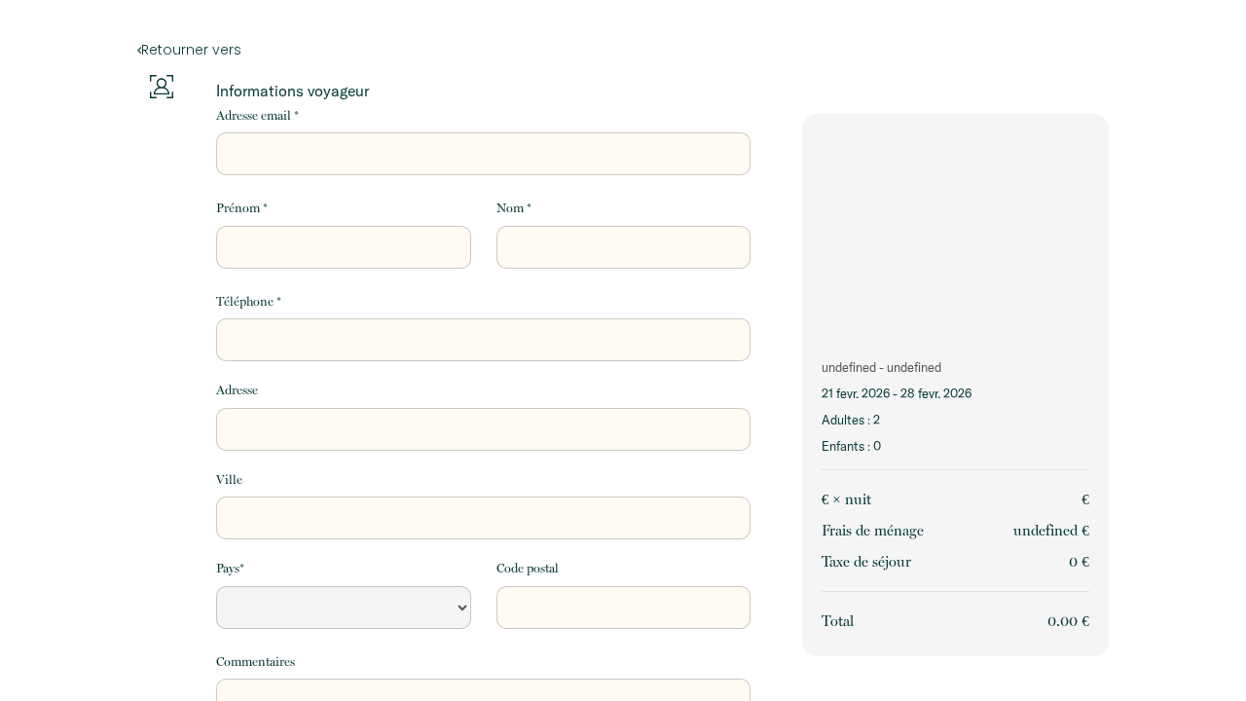
select select "Default select example"
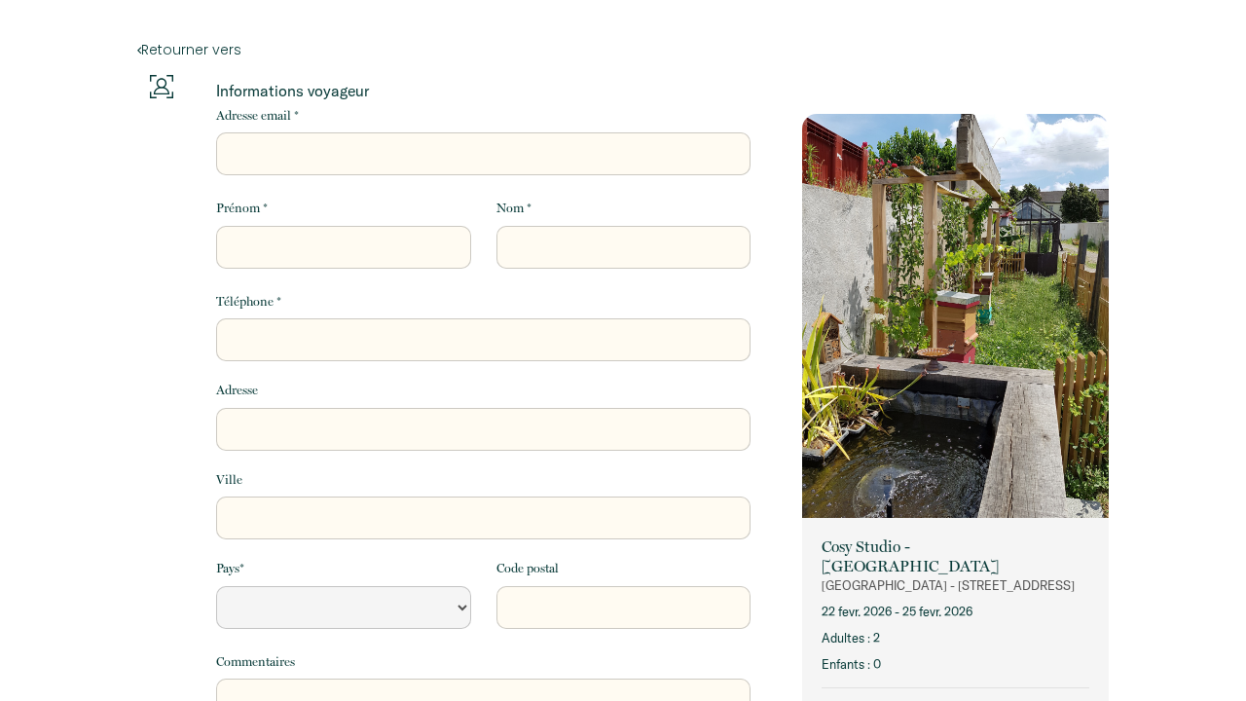
select select "Default select example"
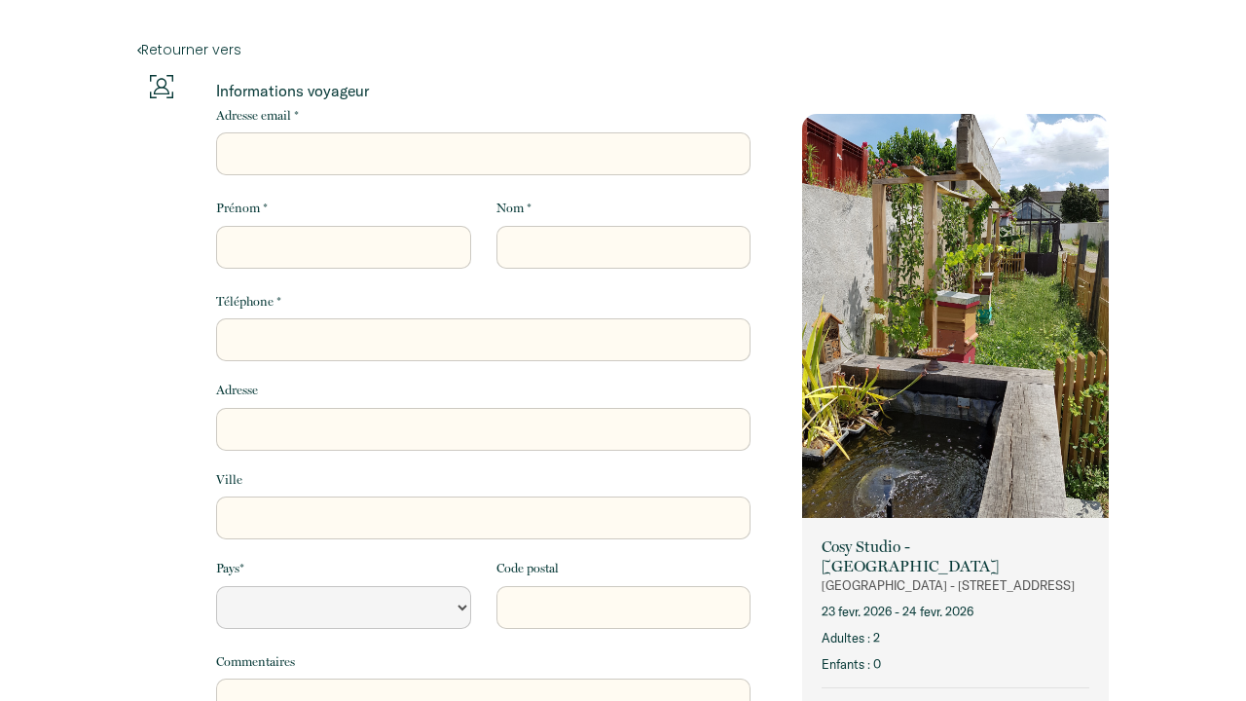
select select "Default select example"
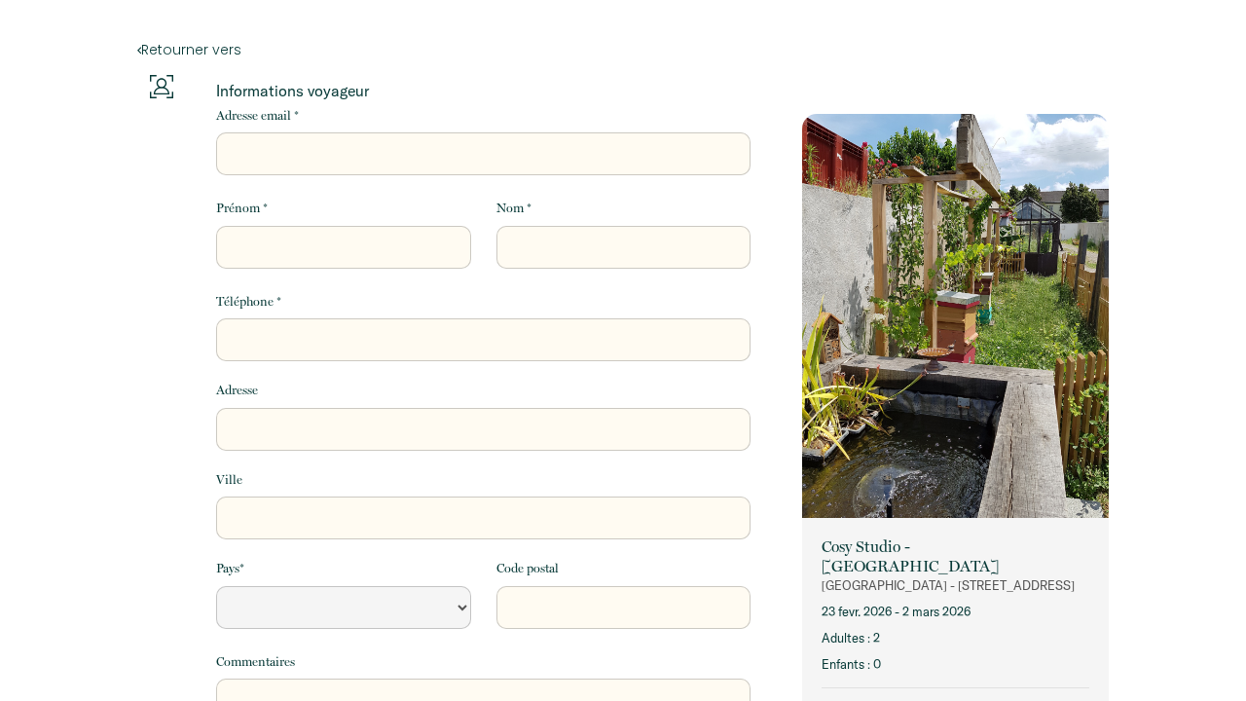
select select "Default select example"
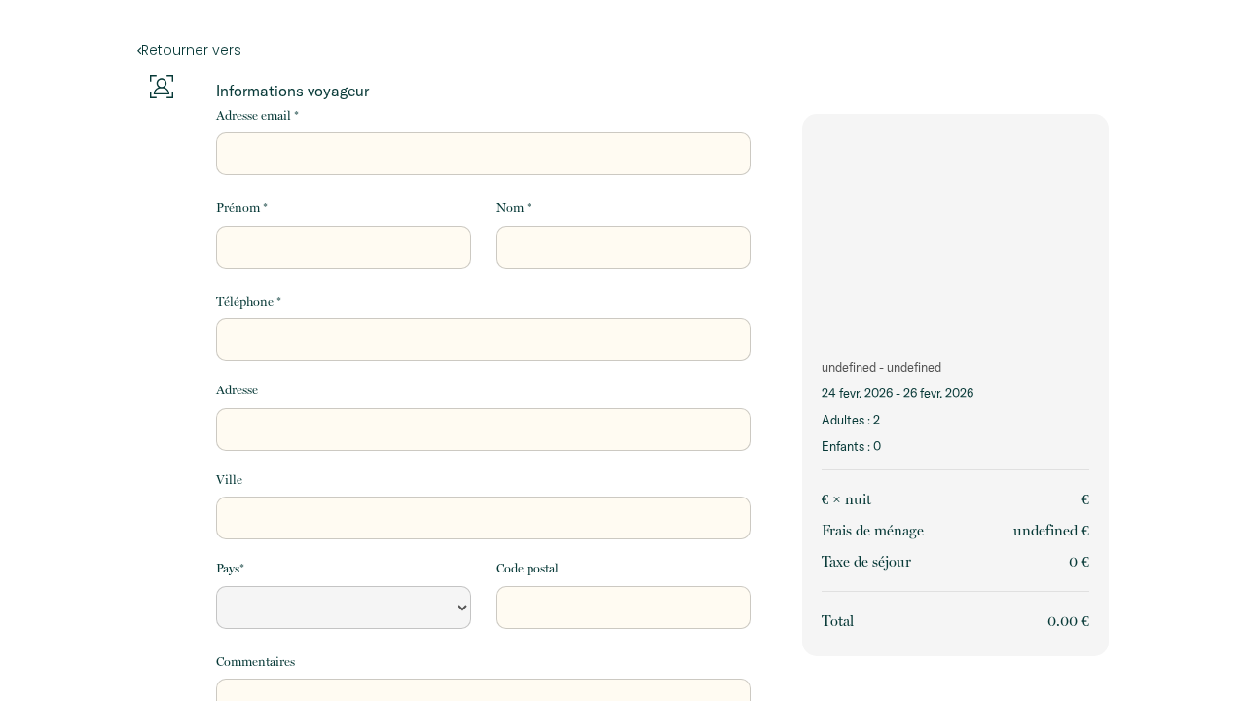
select select "Default select example"
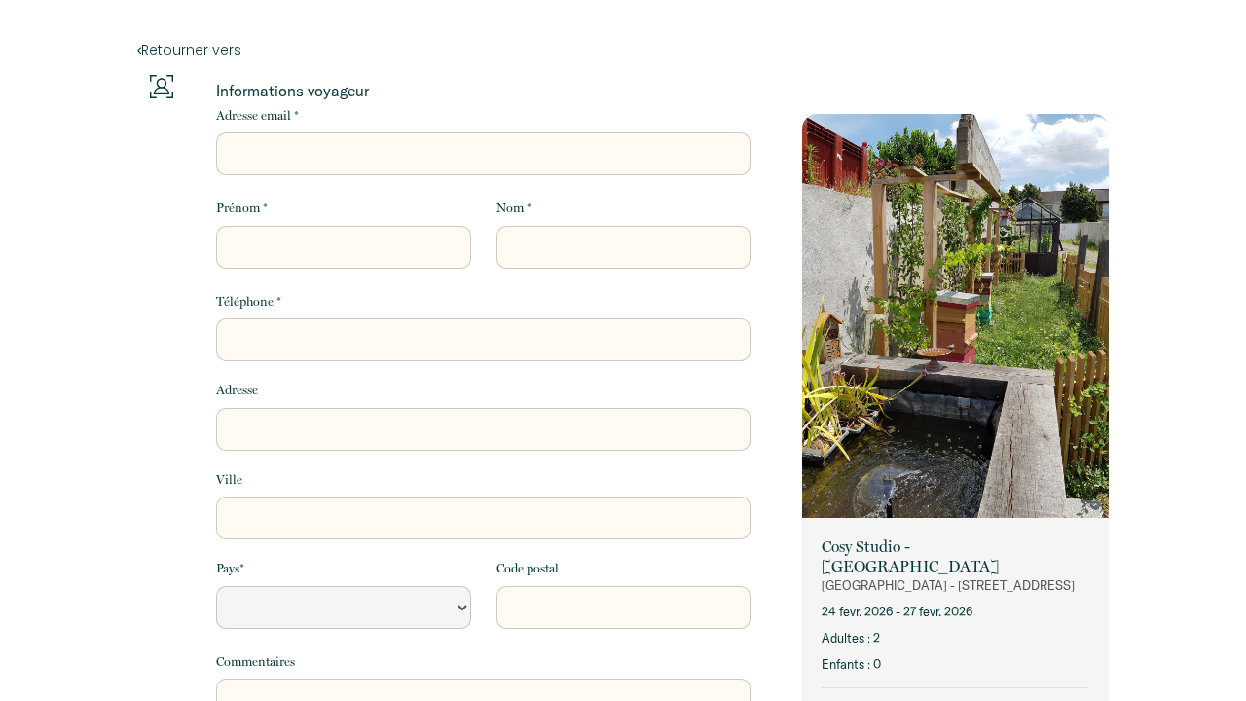
select select "Default select example"
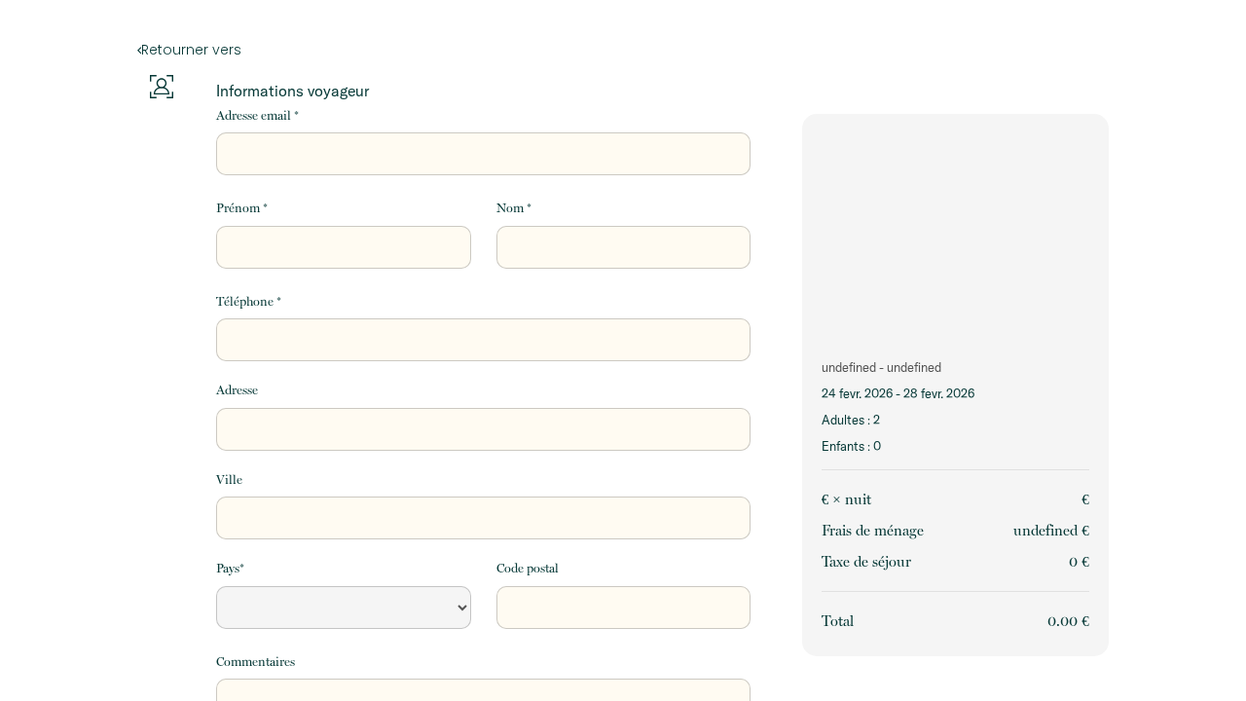
select select "Default select example"
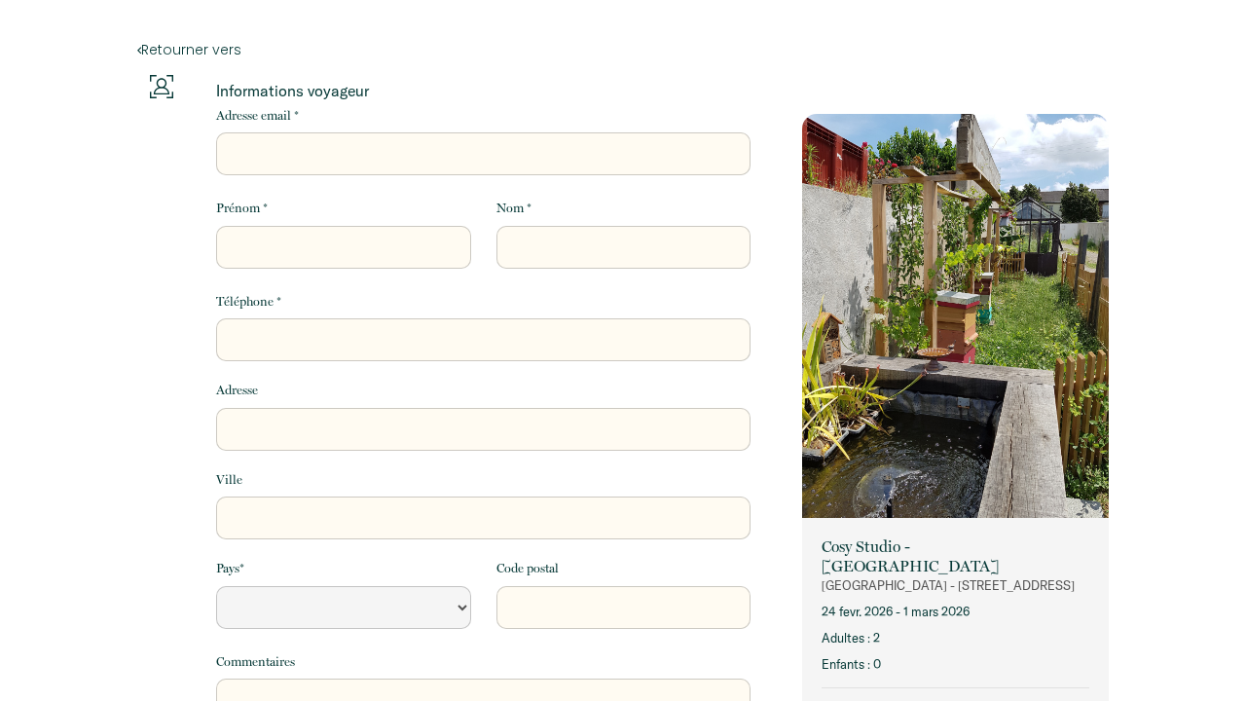
select select "Default select example"
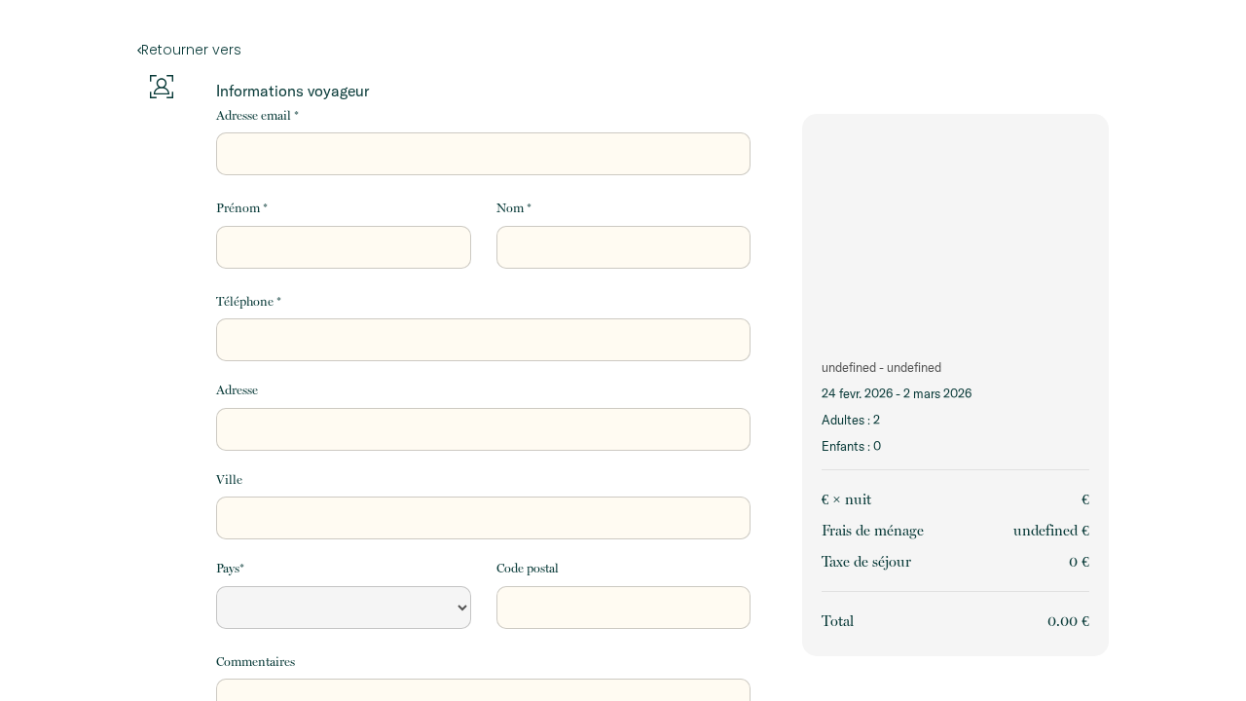
select select "Default select example"
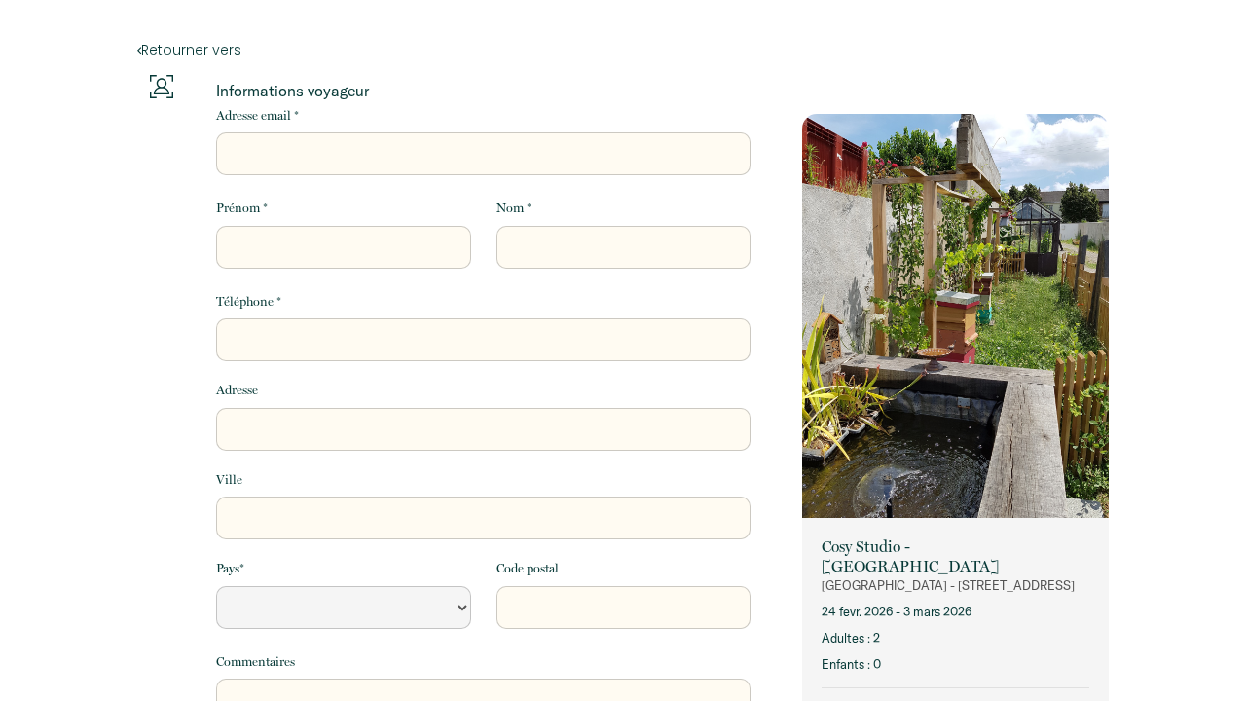
select select "Default select example"
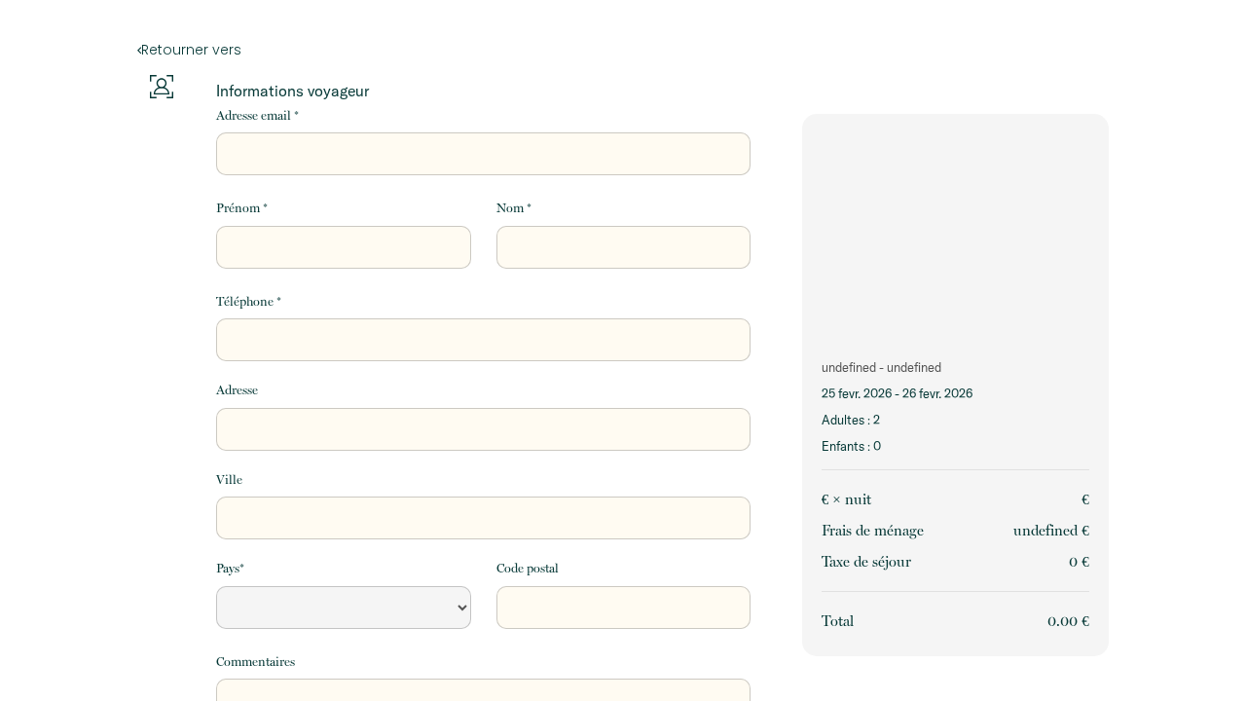
select select "Default select example"
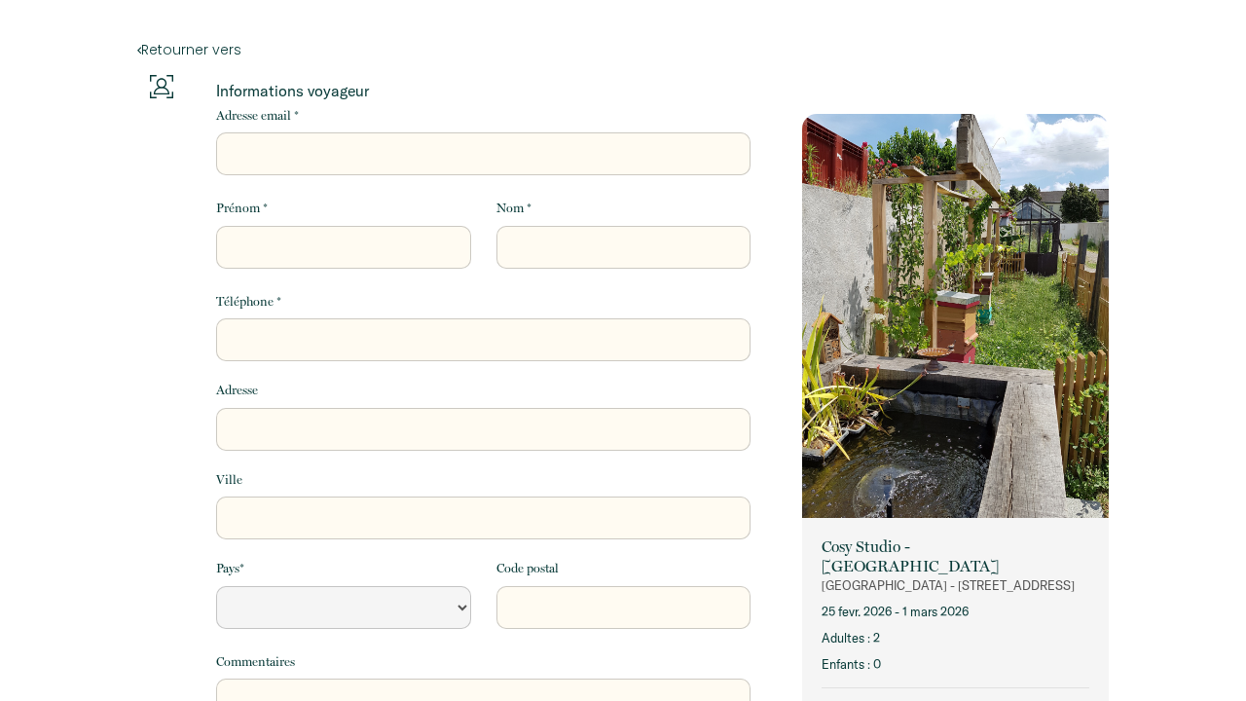
select select "Default select example"
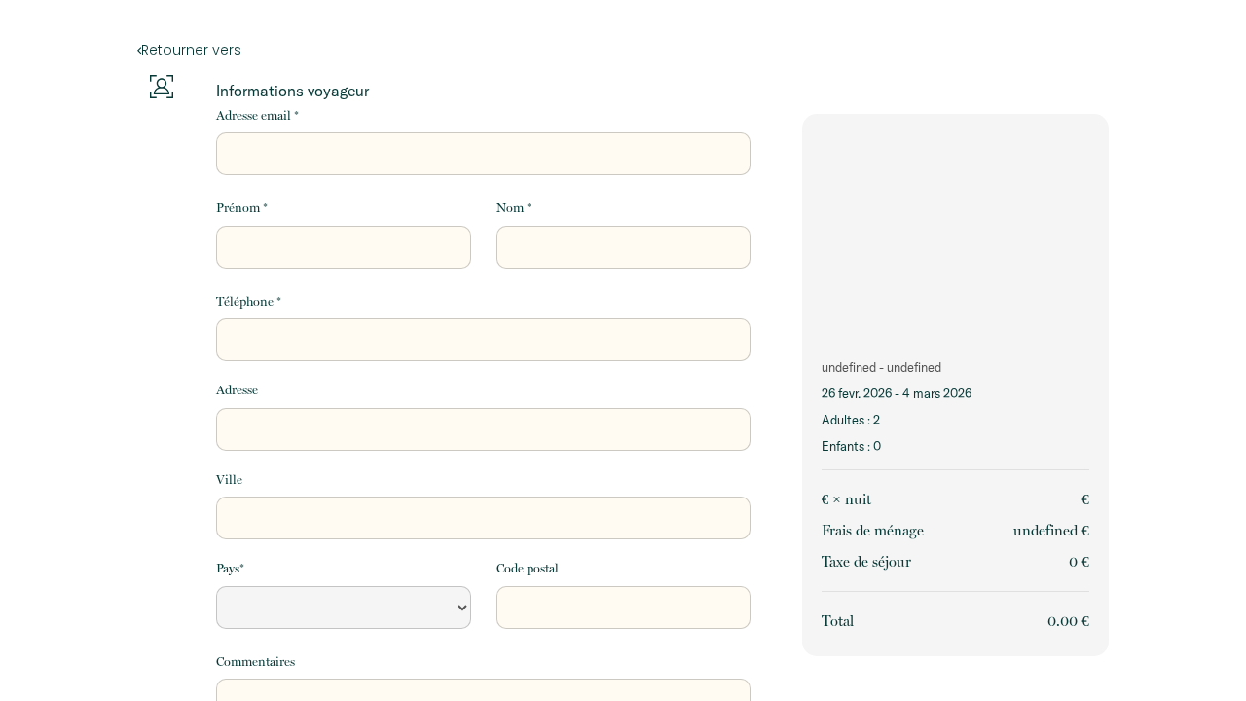
select select "Default select example"
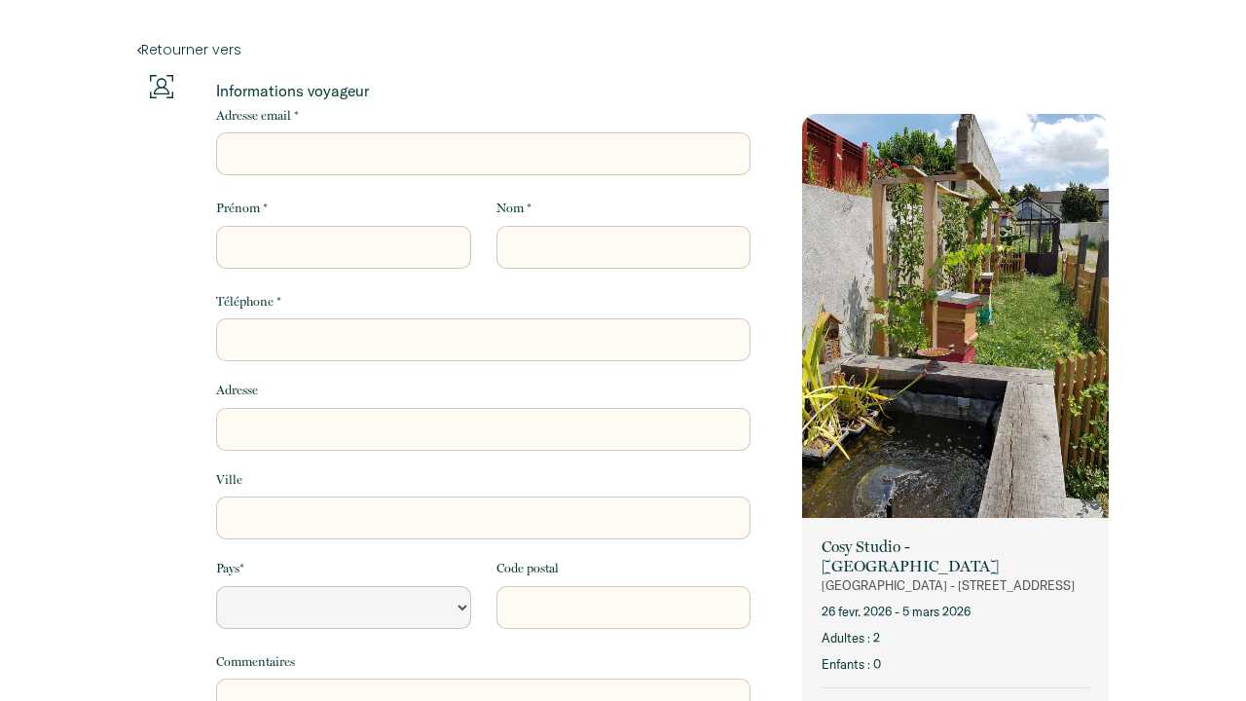
select select "Default select example"
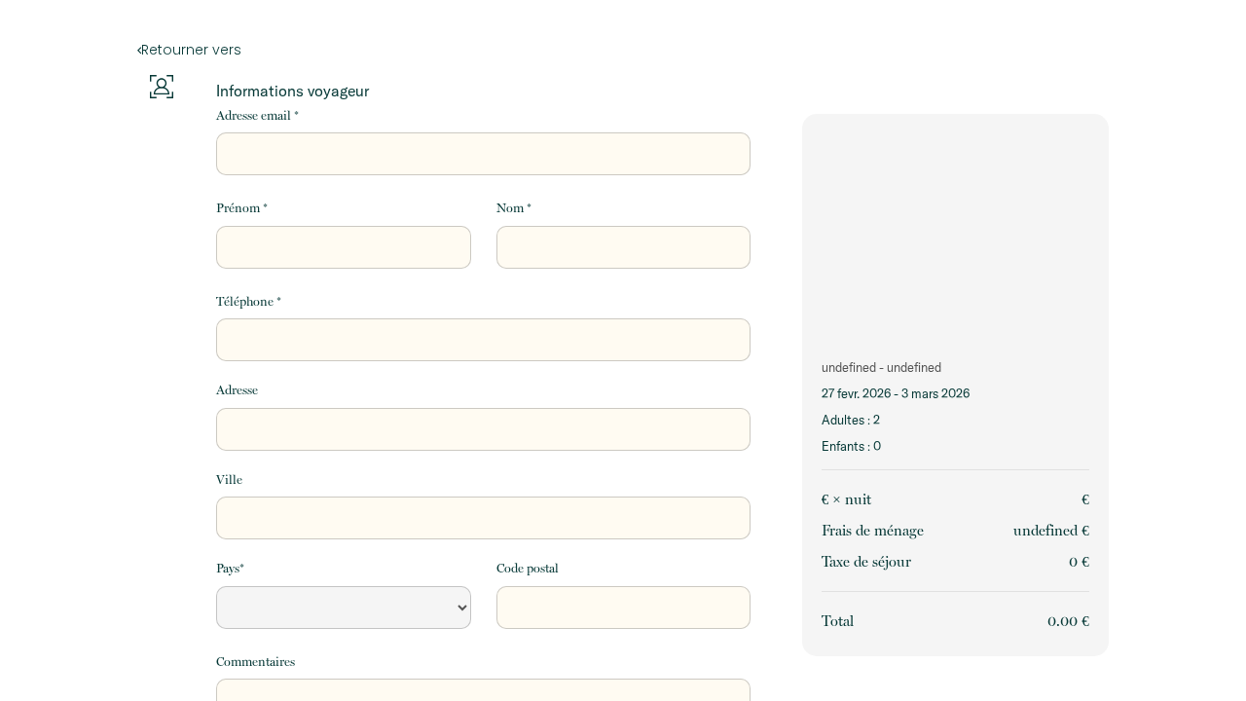
select select "Default select example"
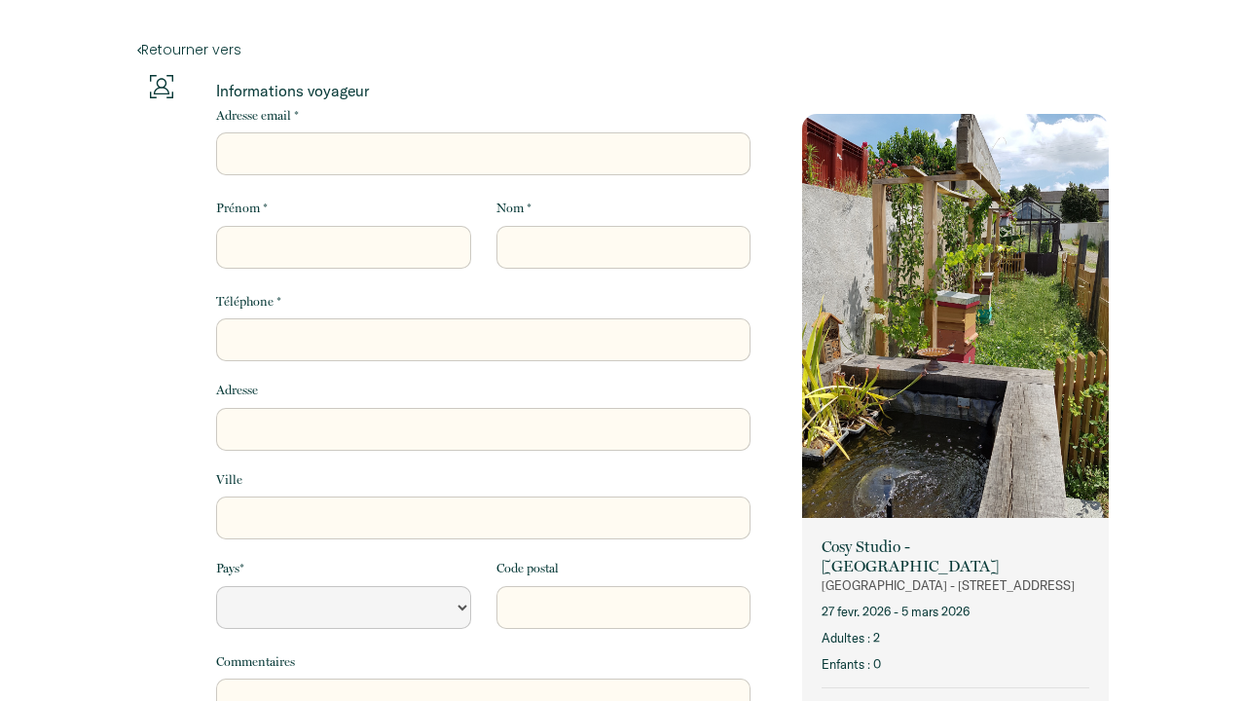
select select "Default select example"
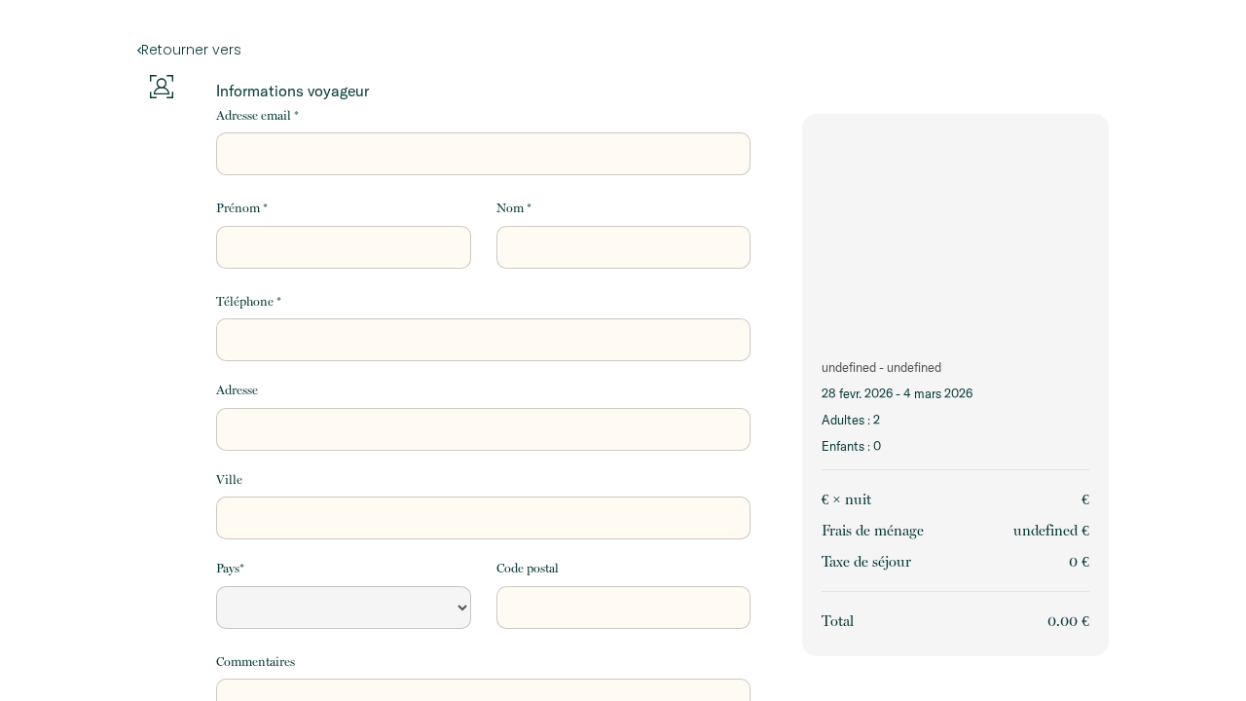
select select "Default select example"
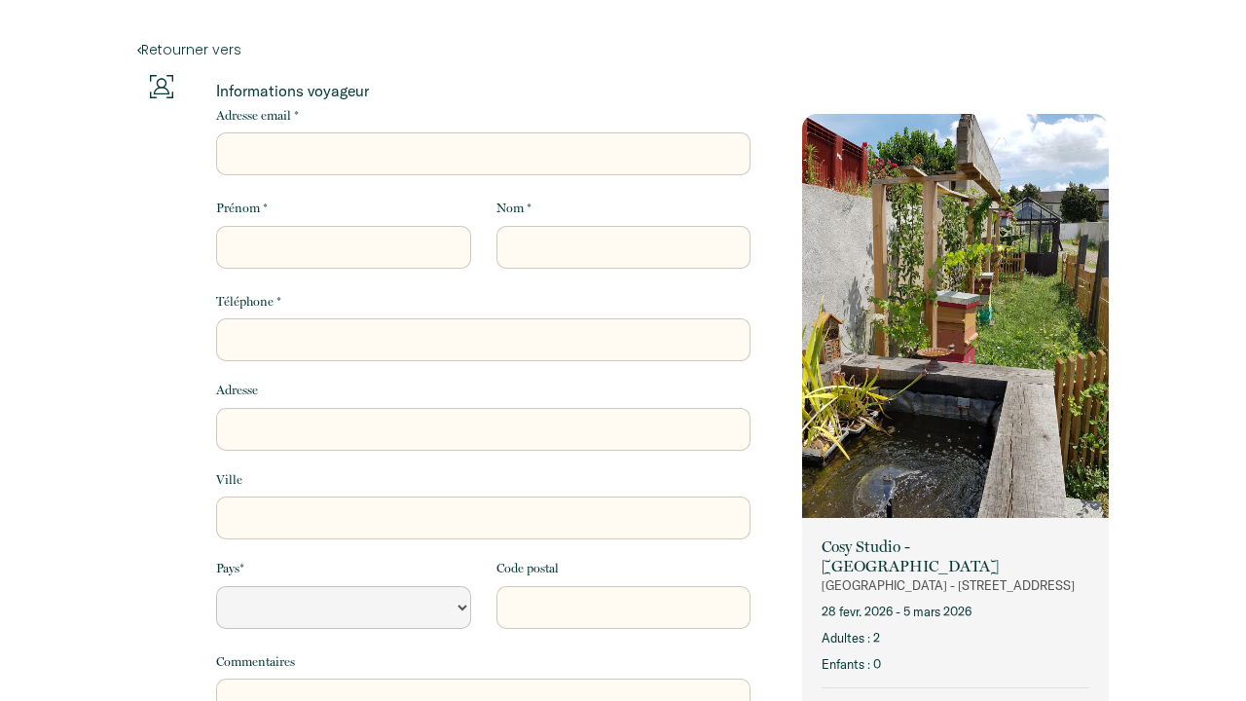
select select "Default select example"
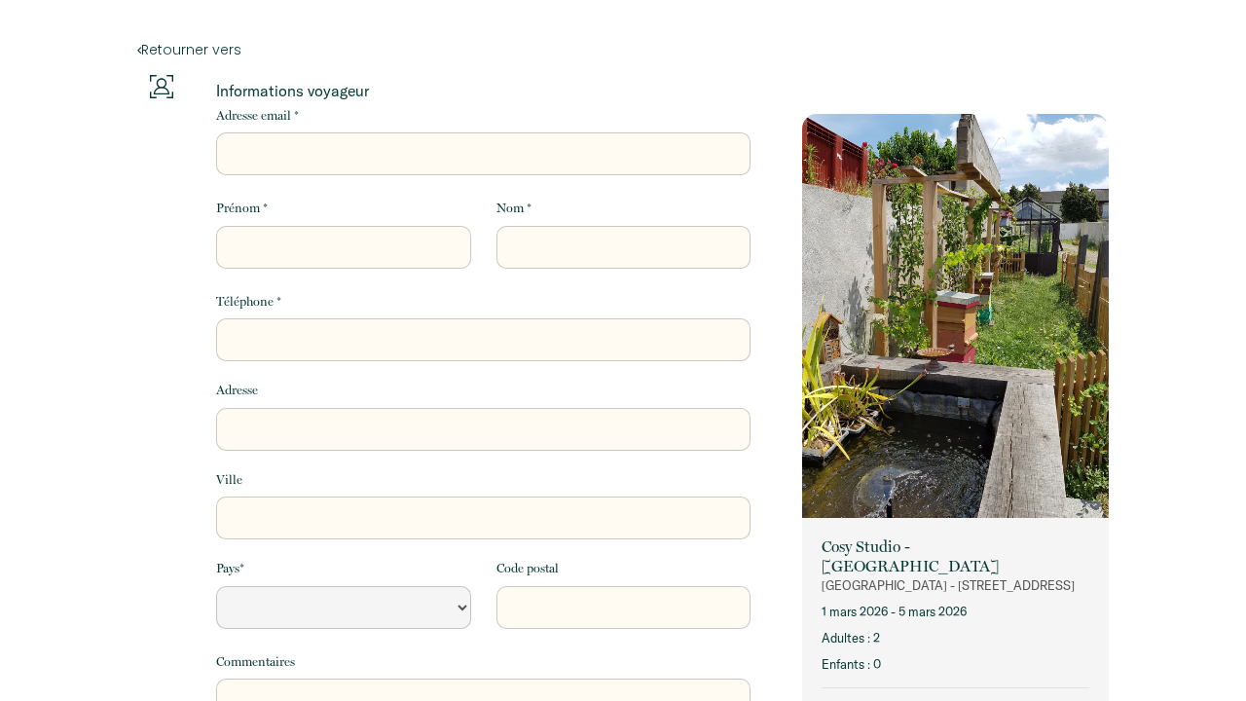
select select "Default select example"
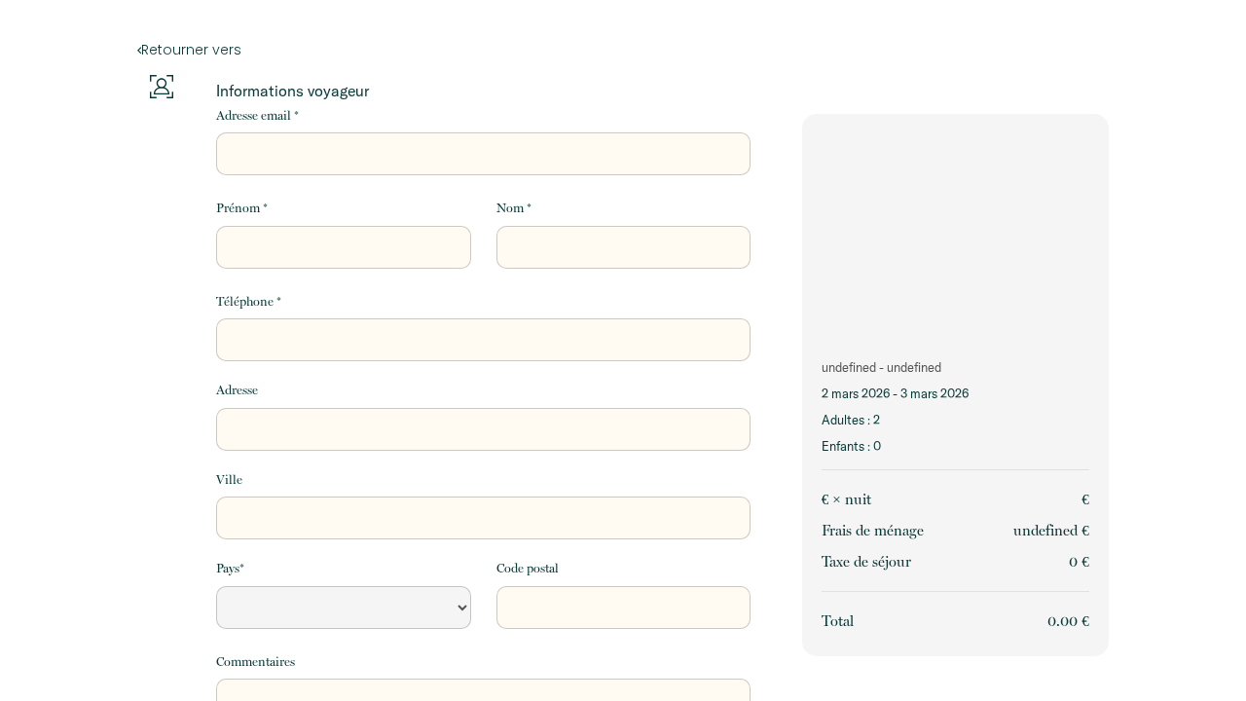
select select "Default select example"
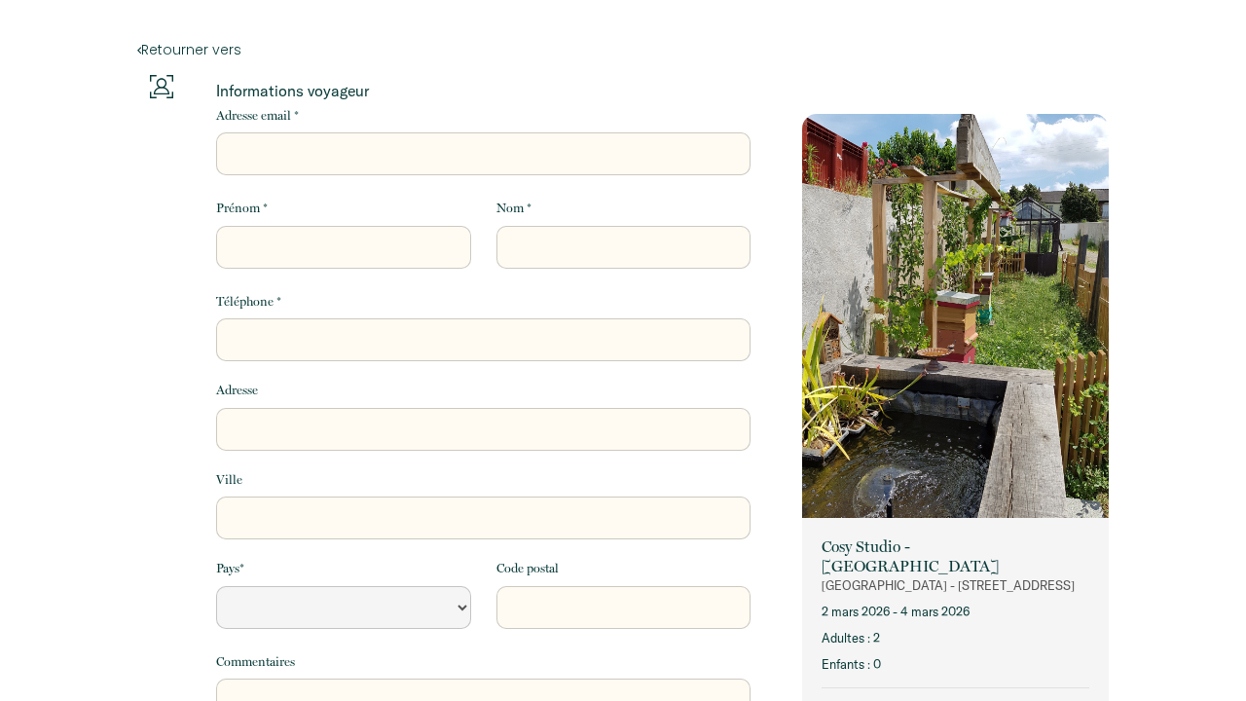
select select "Default select example"
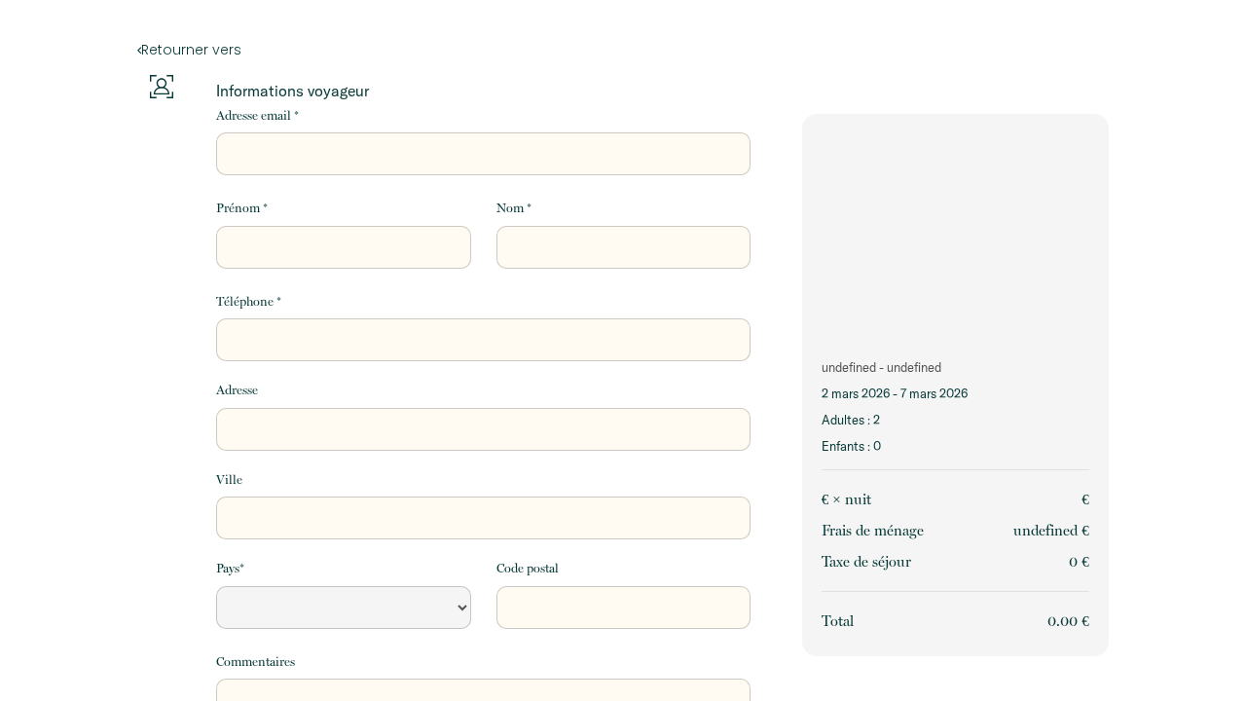
select select "Default select example"
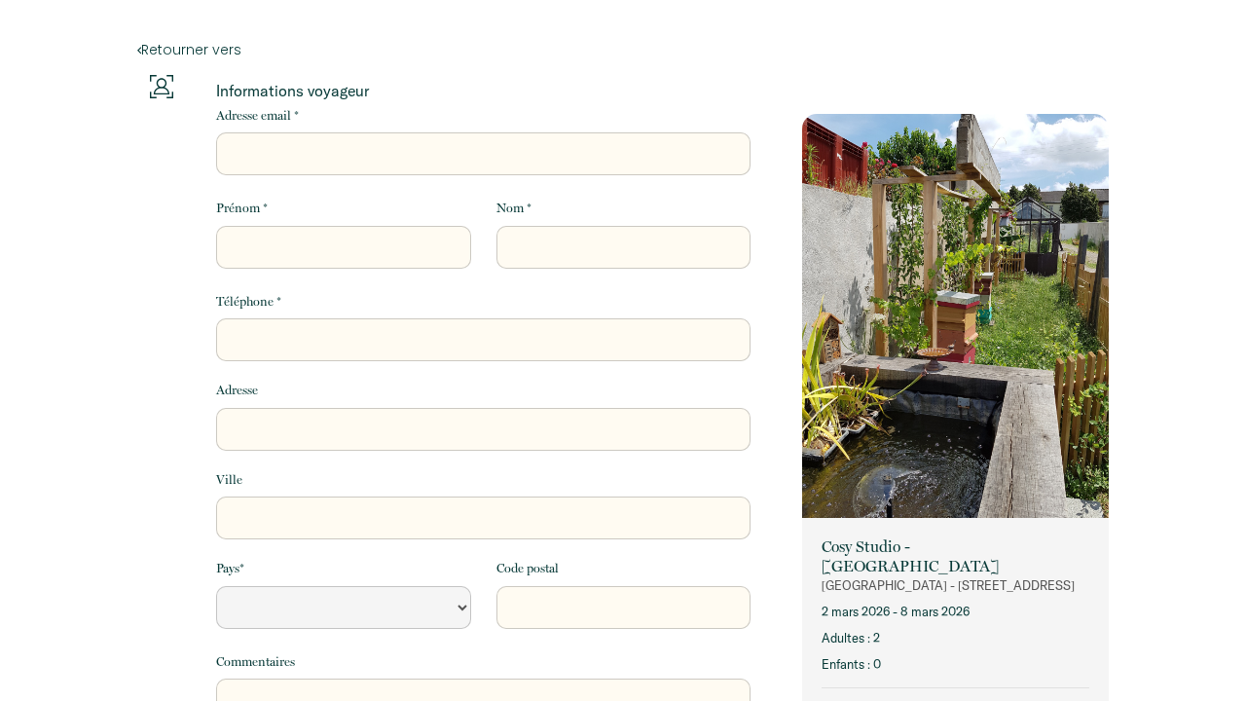
select select "Default select example"
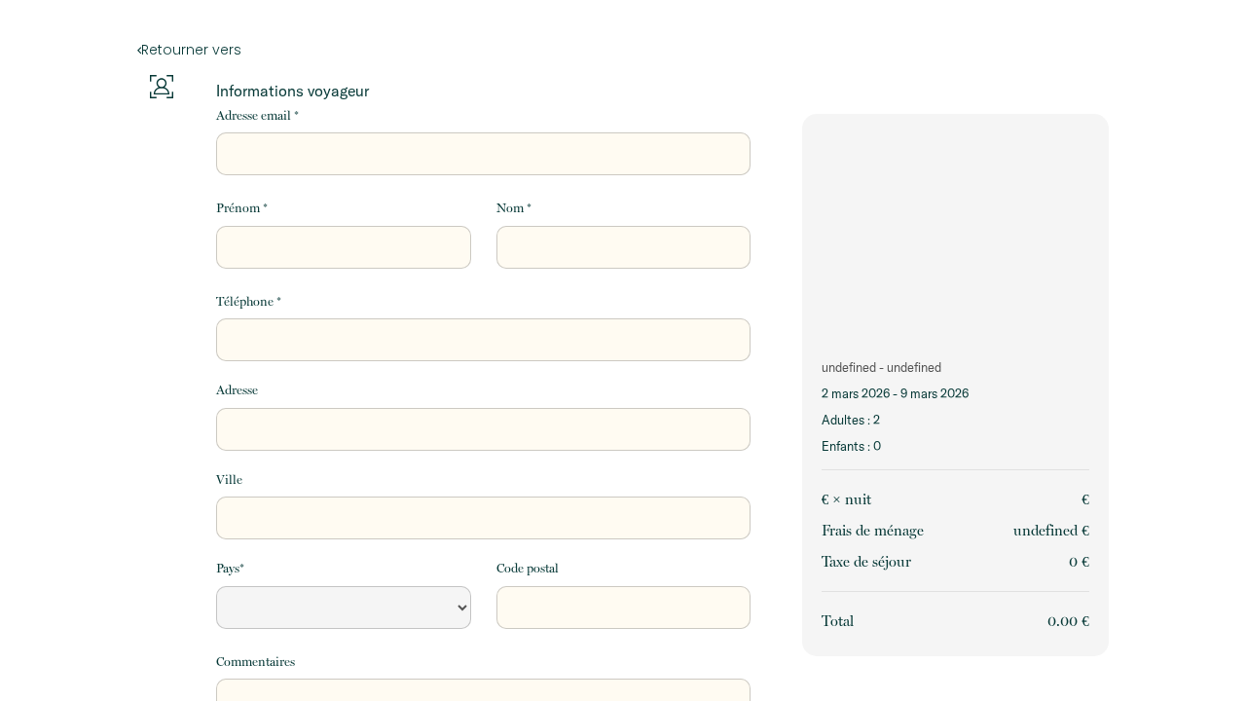
select select "Default select example"
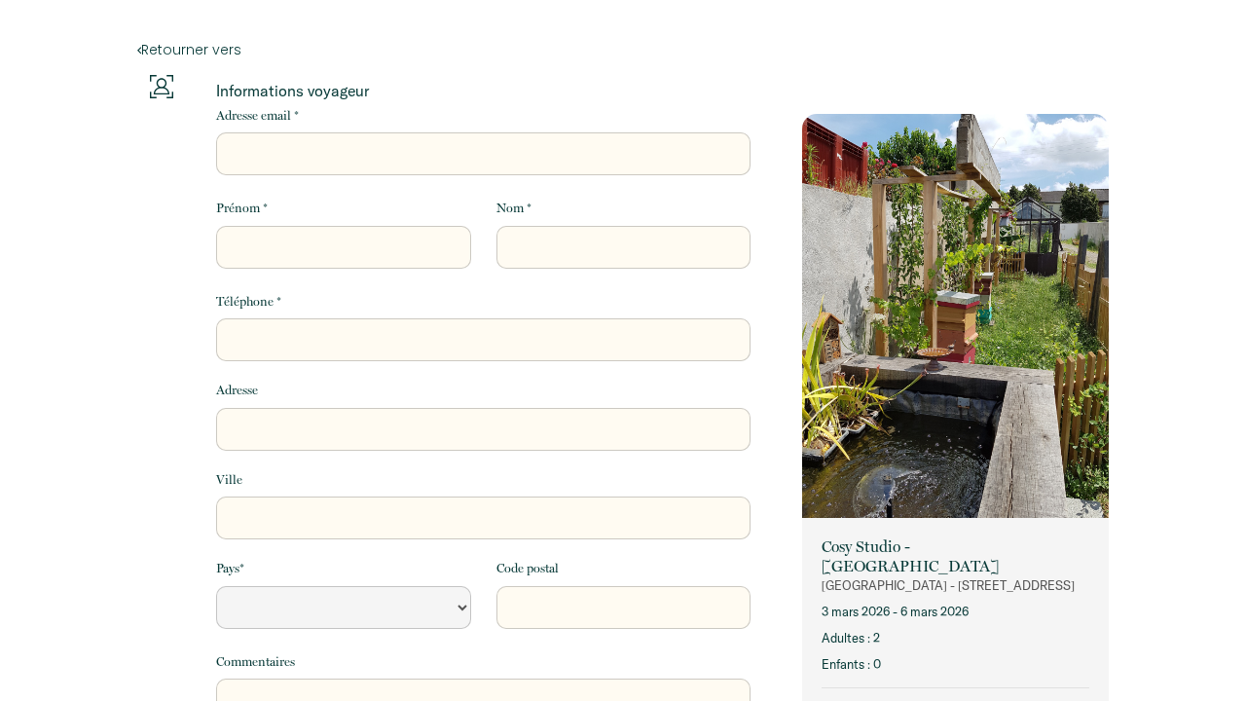
select select "Default select example"
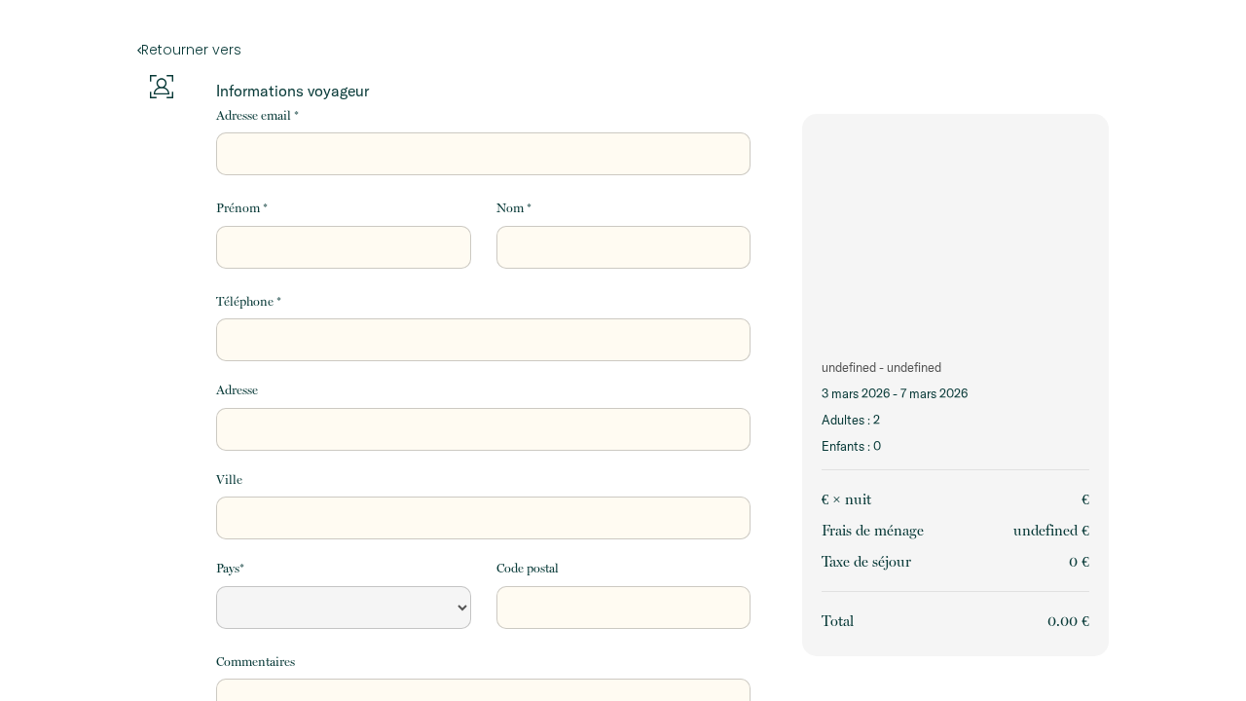
select select "Default select example"
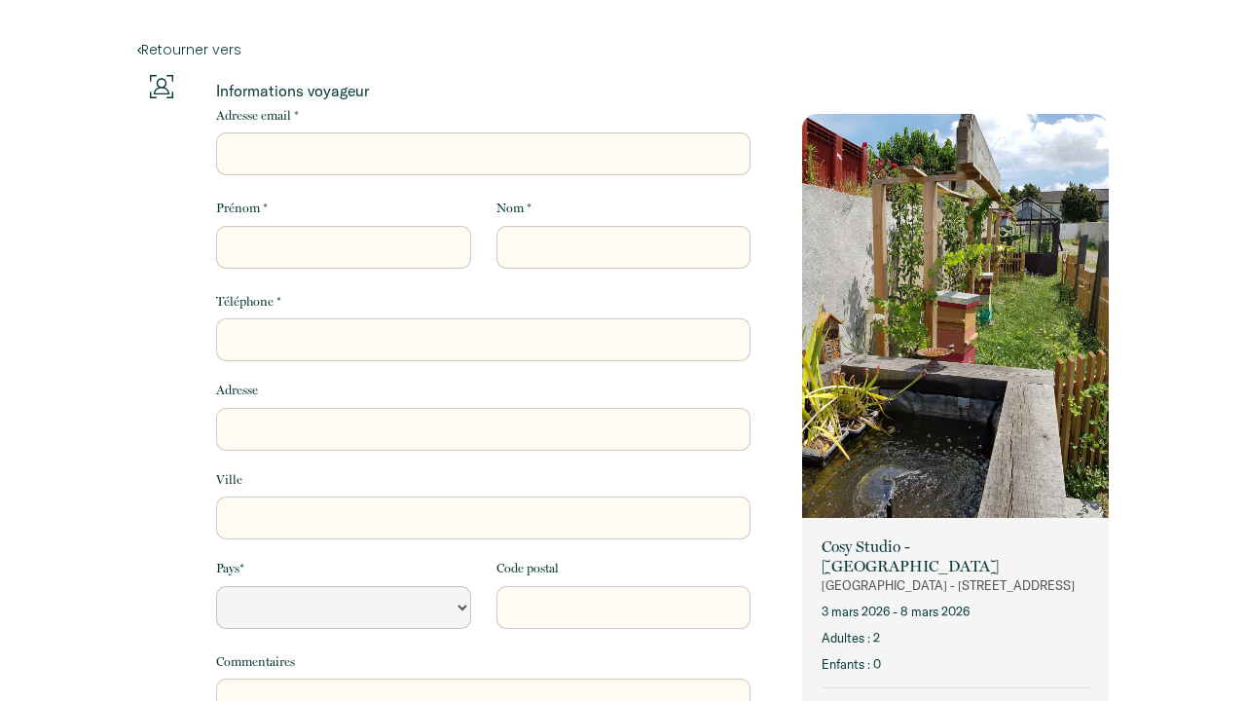
select select "Default select example"
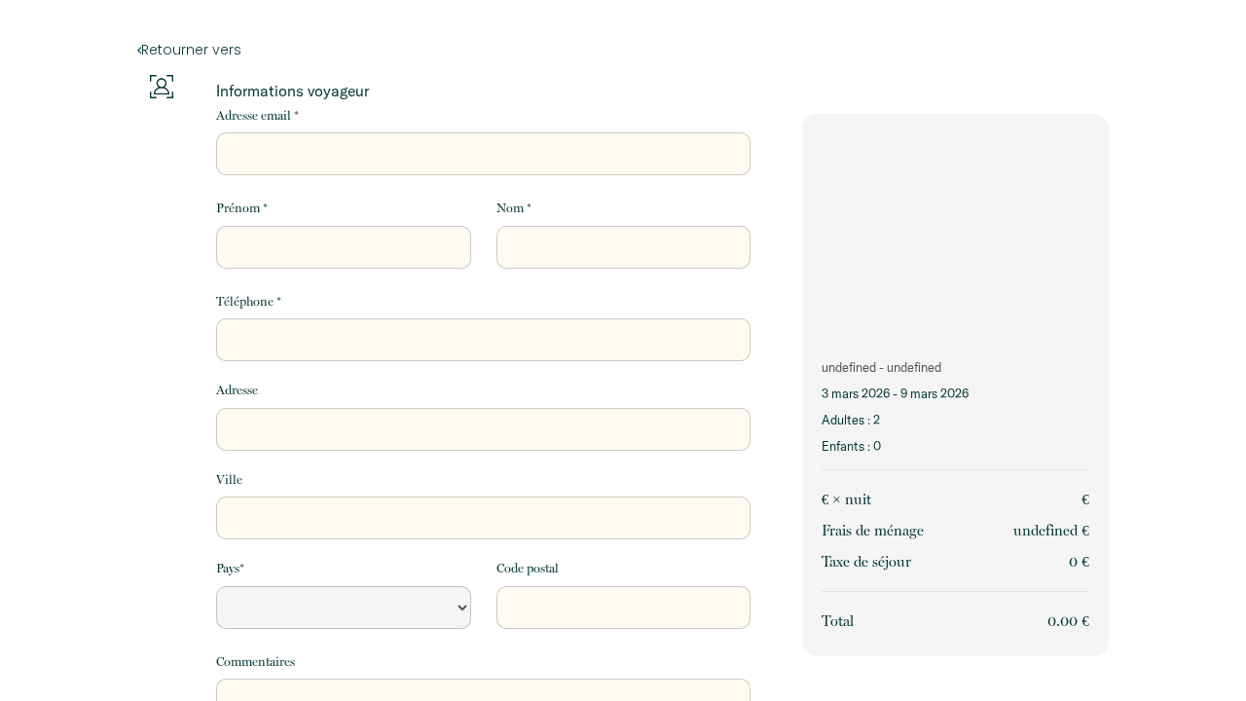
select select "Default select example"
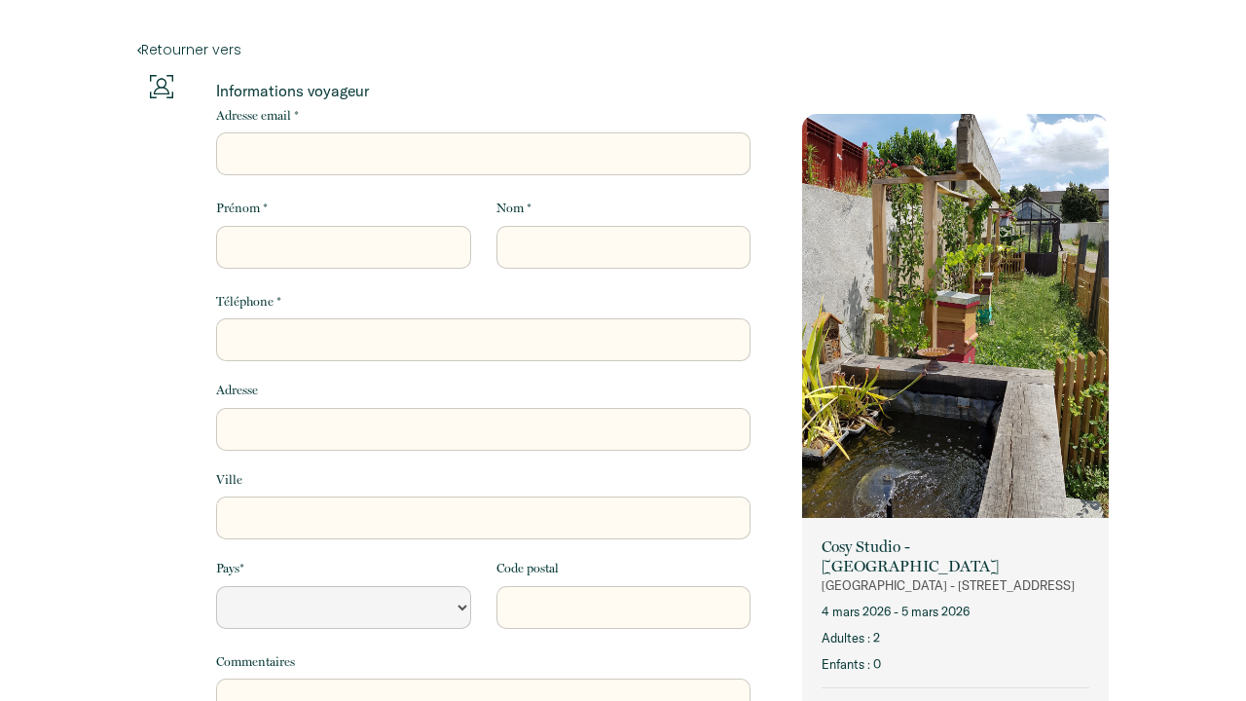
select select "Default select example"
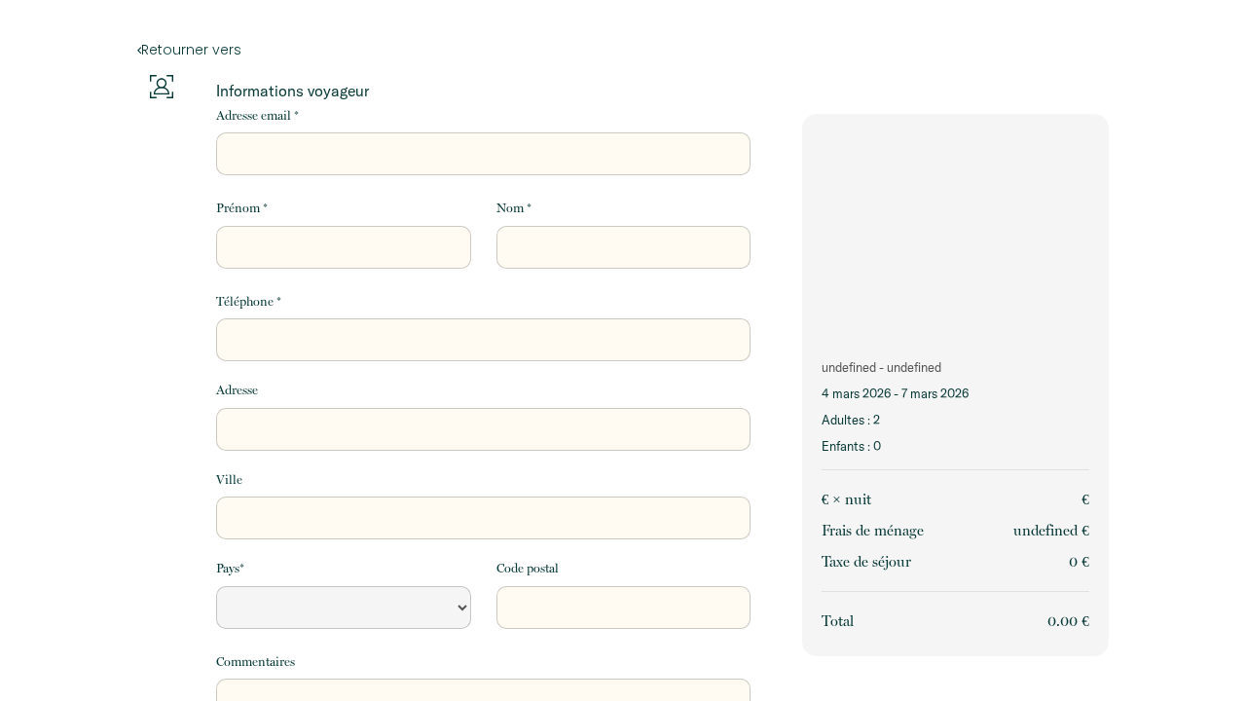
select select "Default select example"
